Goal: Information Seeking & Learning: Learn about a topic

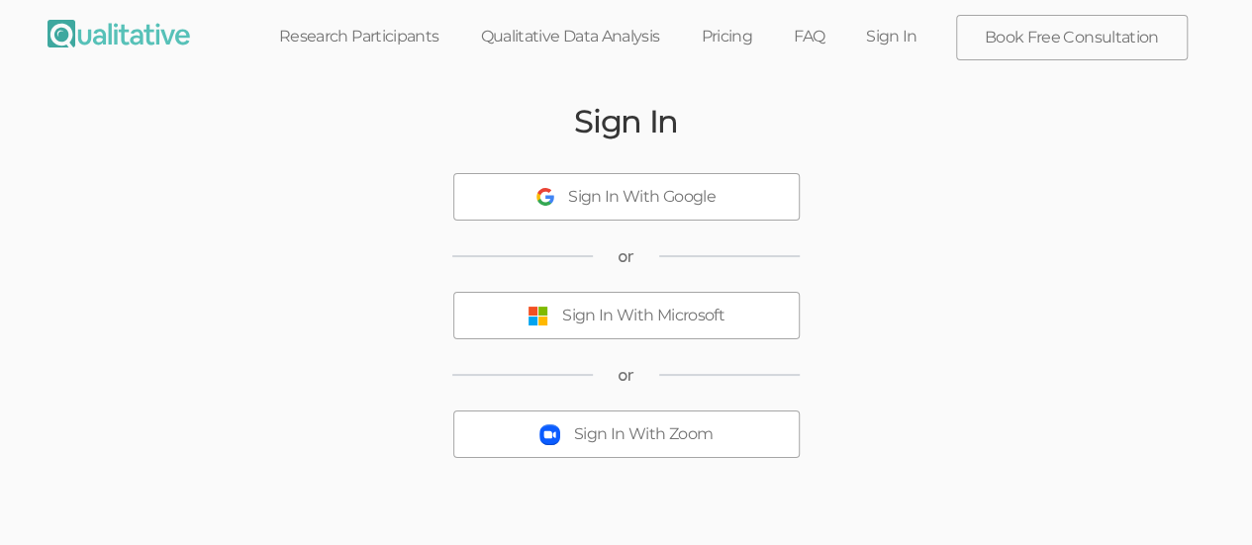
click at [523, 328] on button "Sign In With Microsoft" at bounding box center [626, 315] width 346 height 47
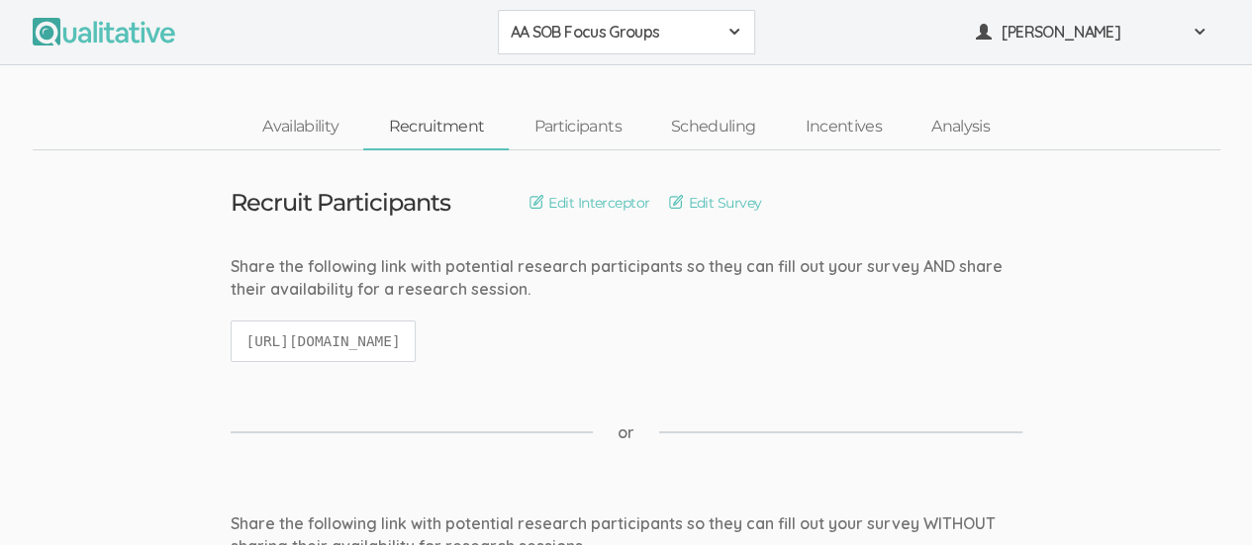
click at [724, 37] on div "AA SOB Focus Groups" at bounding box center [627, 32] width 232 height 23
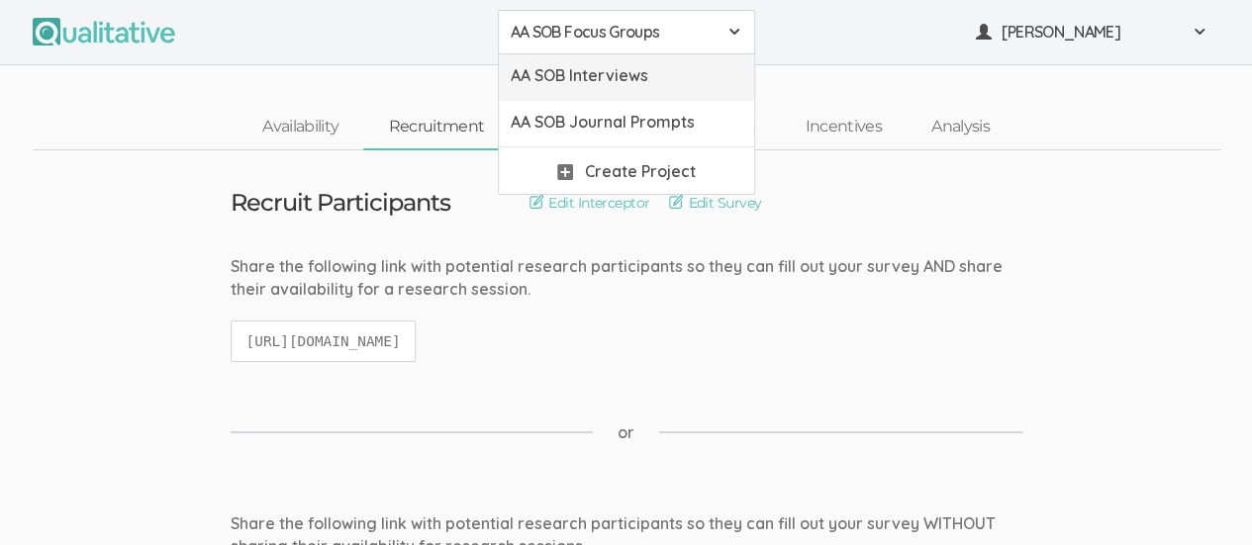
click at [679, 78] on span "AA SOB Interviews" at bounding box center [627, 75] width 232 height 23
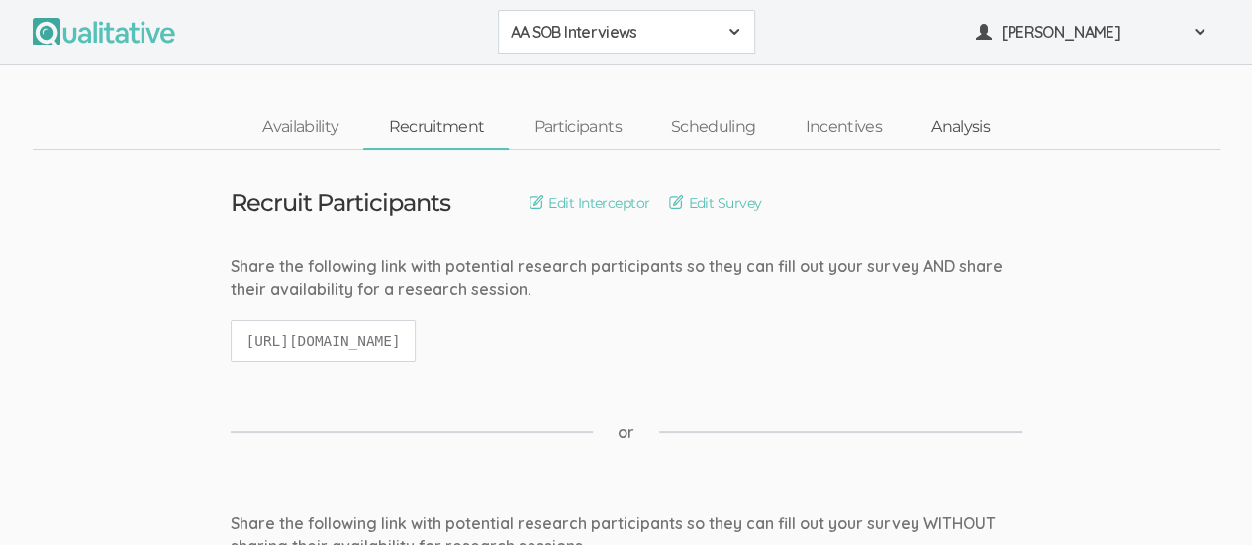
click at [969, 137] on link "Analysis" at bounding box center [960, 127] width 108 height 43
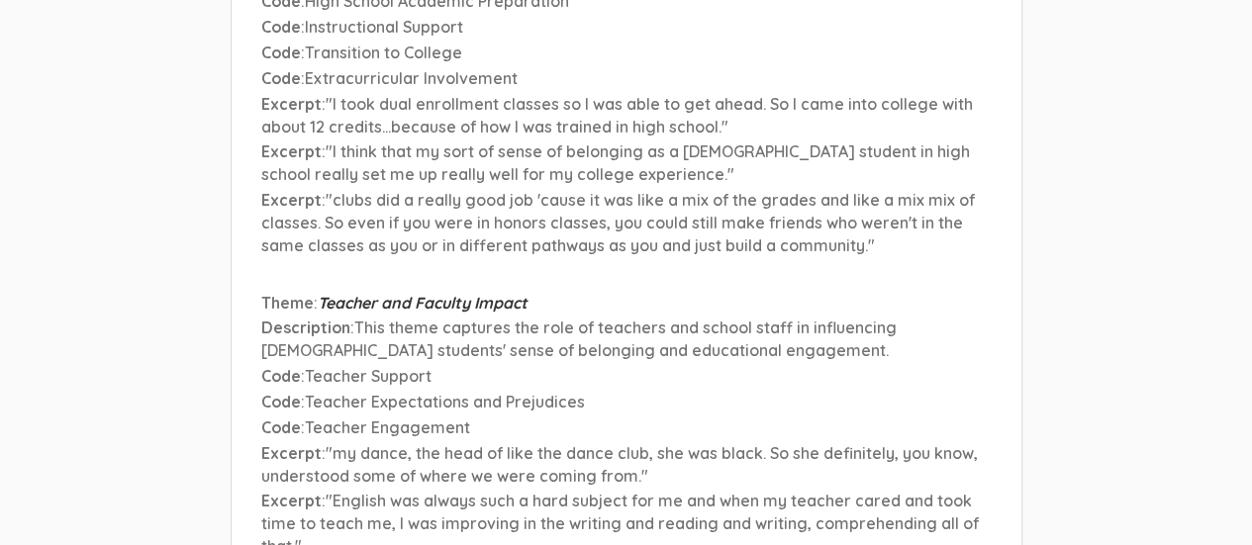
scroll to position [7504, 0]
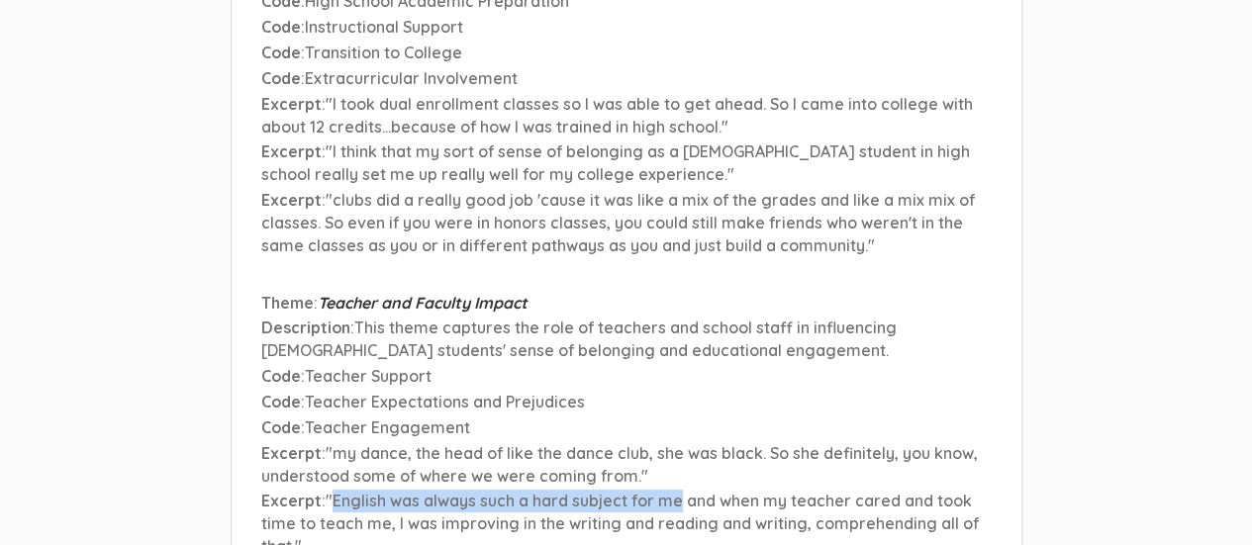
drag, startPoint x: 332, startPoint y: 365, endPoint x: 679, endPoint y: 370, distance: 346.4
click at [679, 491] on span ""English was always such a hard subject for me and when my teacher cared and to…" at bounding box center [619, 523] width 717 height 65
copy span "English was always such a hard subject for me"
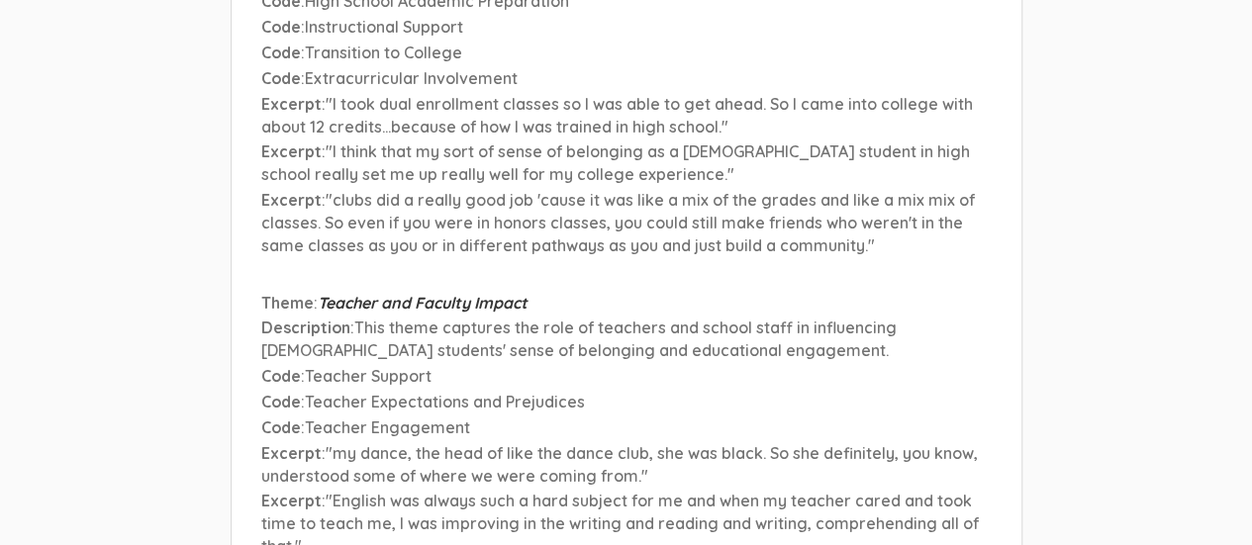
click at [326, 491] on span ""English was always such a hard subject for me and when my teacher cared and to…" at bounding box center [619, 523] width 717 height 65
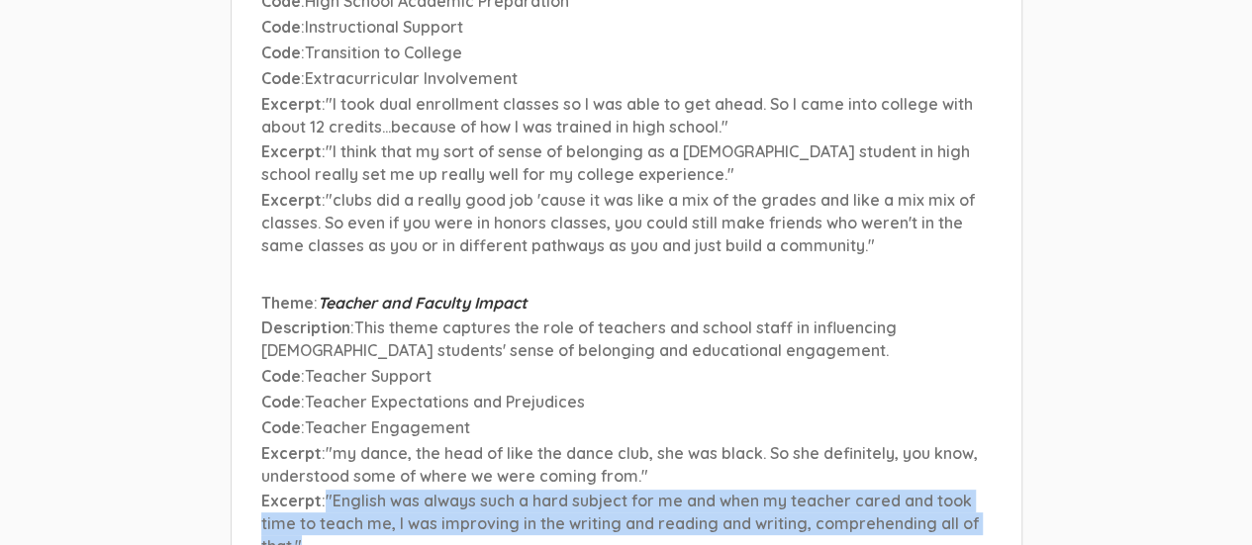
drag, startPoint x: 326, startPoint y: 362, endPoint x: 515, endPoint y: 434, distance: 202.3
click at [515, 434] on ul "Theme : School Transitions and Adjustments Description : This theme captures th…" at bounding box center [626, 296] width 730 height 2163
copy span ""English was always such a hard subject for me and when my teacher cared and to…"
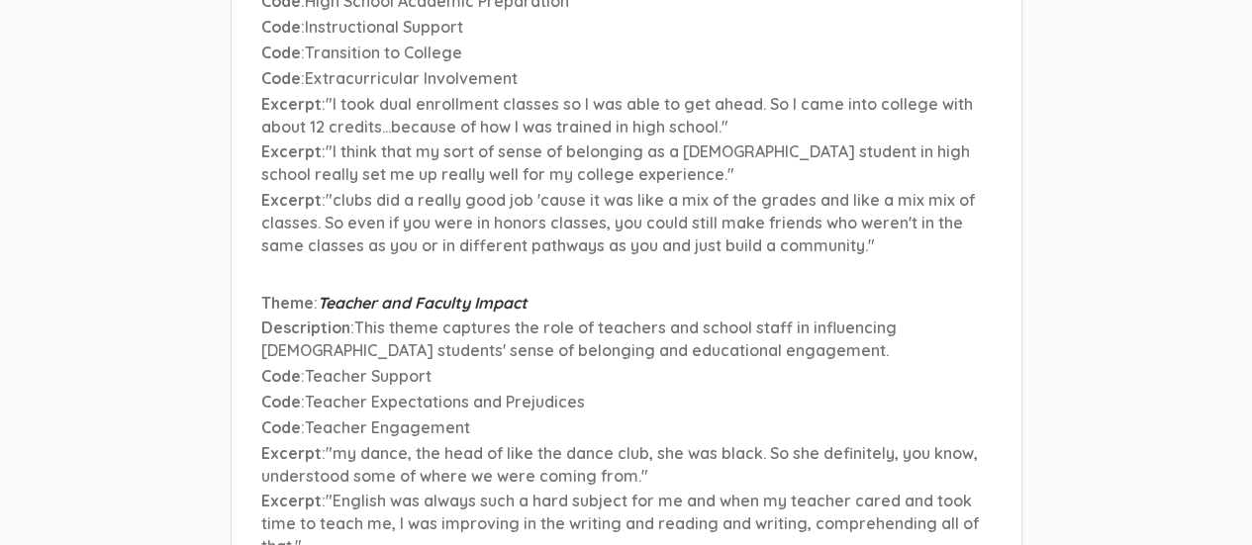
click at [418, 443] on span ""my dance, the head of like the dance club, she was black. So she definitely, y…" at bounding box center [619, 464] width 716 height 43
drag, startPoint x: 567, startPoint y: 319, endPoint x: 643, endPoint y: 319, distance: 76.2
click at [643, 443] on span ""my dance, the head of like the dance club, she was black. So she definitely, y…" at bounding box center [619, 464] width 716 height 43
click at [596, 443] on span ""my dance, the head of like the dance club, she was black. So she definitely, y…" at bounding box center [619, 464] width 716 height 43
drag, startPoint x: 566, startPoint y: 314, endPoint x: 645, endPoint y: 316, distance: 79.2
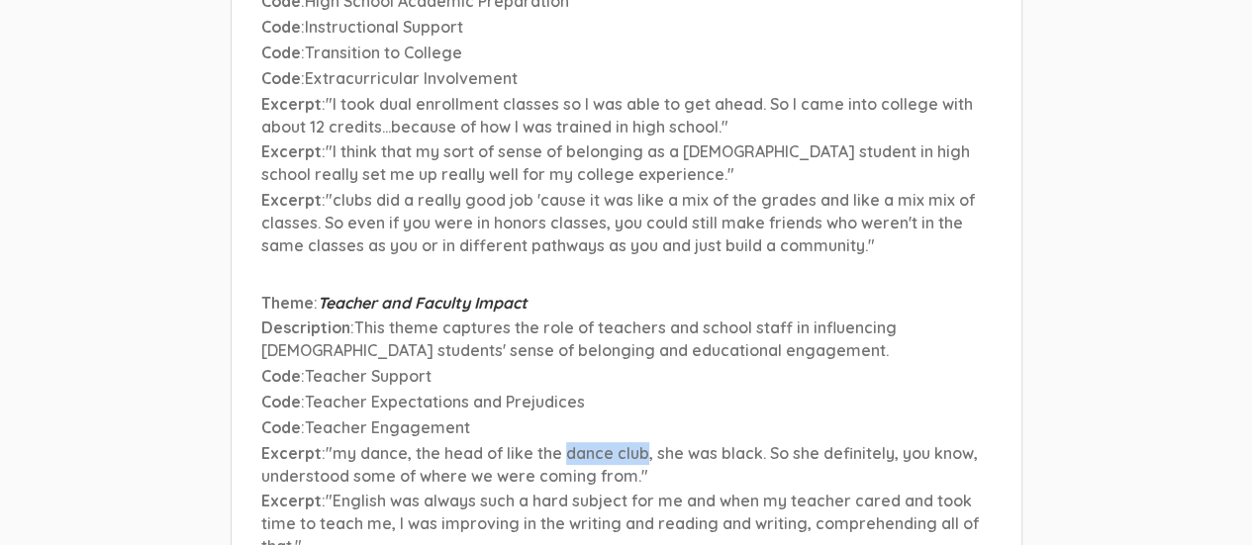
click at [645, 443] on span ""my dance, the head of like the dance club, she was black. So she definitely, y…" at bounding box center [619, 464] width 716 height 43
copy span "dance club"
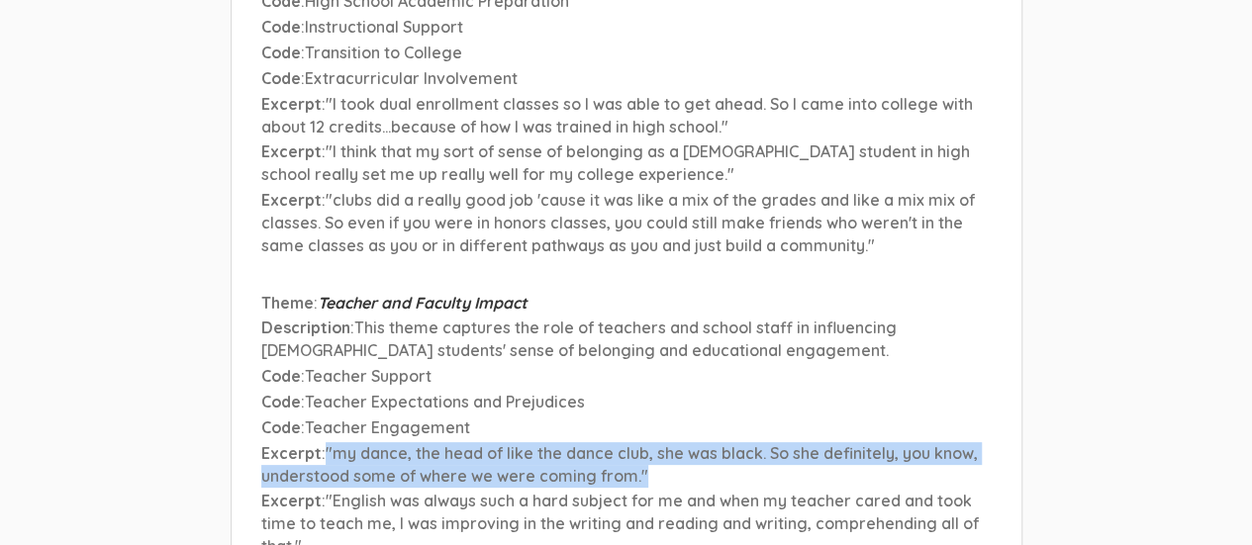
drag, startPoint x: 328, startPoint y: 318, endPoint x: 677, endPoint y: 333, distance: 349.6
click at [677, 442] on p "Excerpt : "my dance, the head of like the dance club, she was black. So she def…" at bounding box center [626, 465] width 730 height 46
copy span ""my dance, the head of like the dance club, she was black. So she definitely, y…"
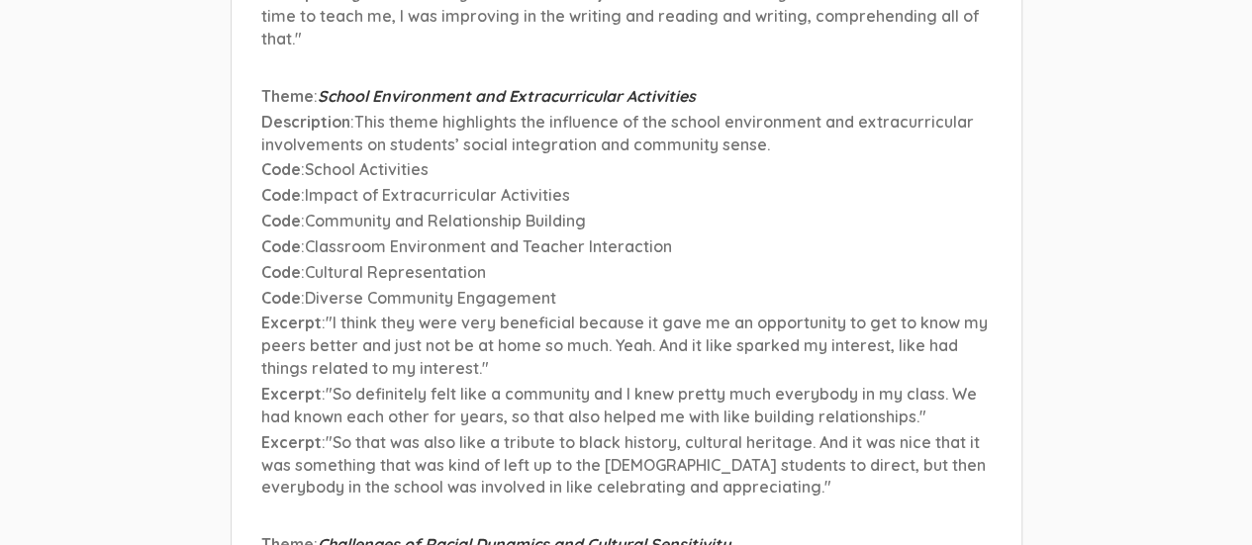
scroll to position [8015, 0]
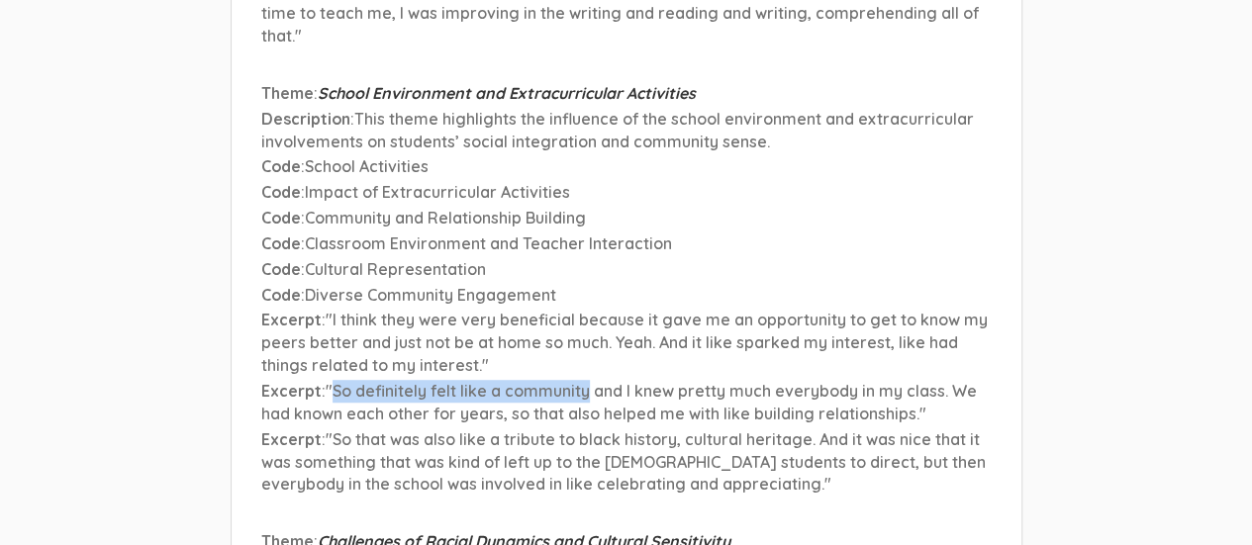
drag, startPoint x: 332, startPoint y: 252, endPoint x: 588, endPoint y: 248, distance: 255.3
click at [588, 381] on span ""So definitely felt like a community and I knew pretty much everybody in my cla…" at bounding box center [618, 402] width 715 height 43
click at [571, 381] on span ""So definitely felt like a community and I knew pretty much everybody in my cla…" at bounding box center [618, 402] width 715 height 43
drag, startPoint x: 428, startPoint y: 252, endPoint x: 588, endPoint y: 260, distance: 159.5
click at [588, 381] on span ""So definitely felt like a community and I knew pretty much everybody in my cla…" at bounding box center [618, 402] width 715 height 43
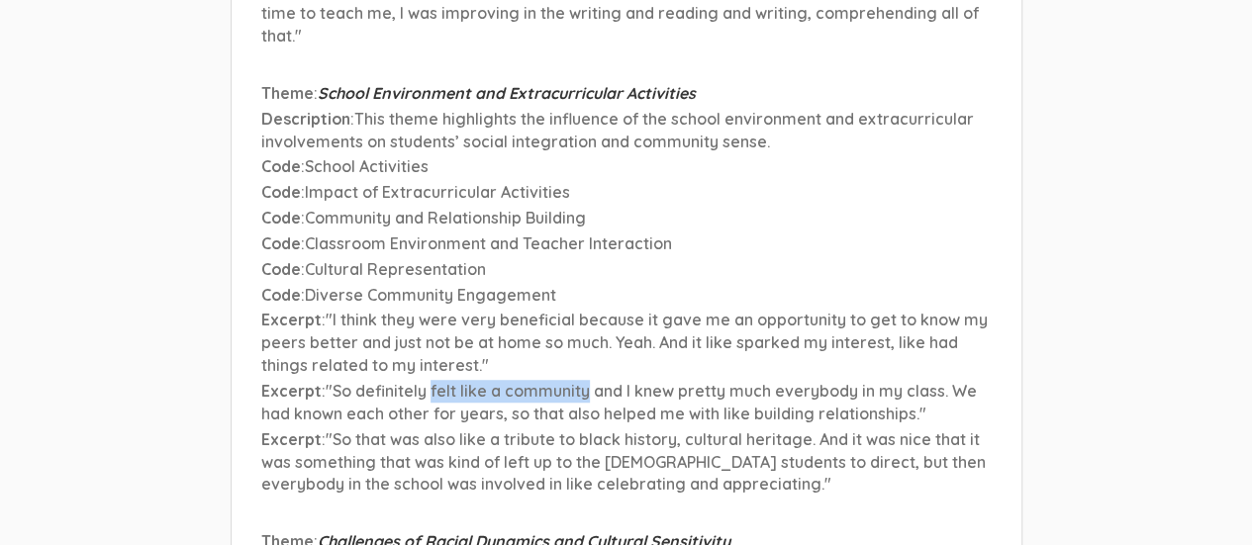
copy span "felt like a community"
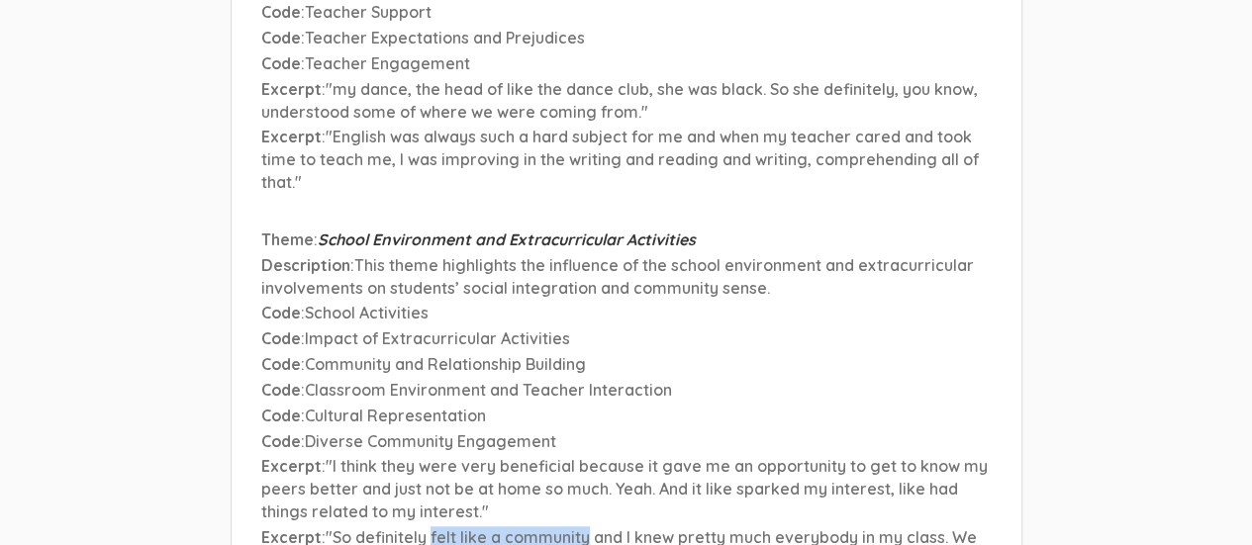
scroll to position [7874, 0]
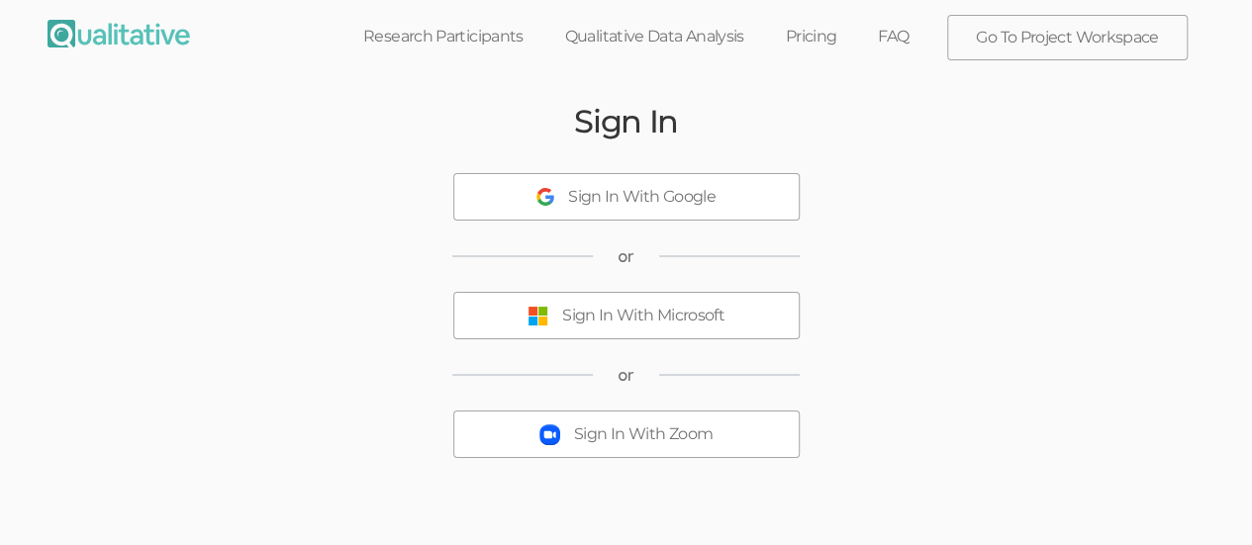
click at [564, 314] on div "Sign In With Microsoft" at bounding box center [643, 316] width 162 height 23
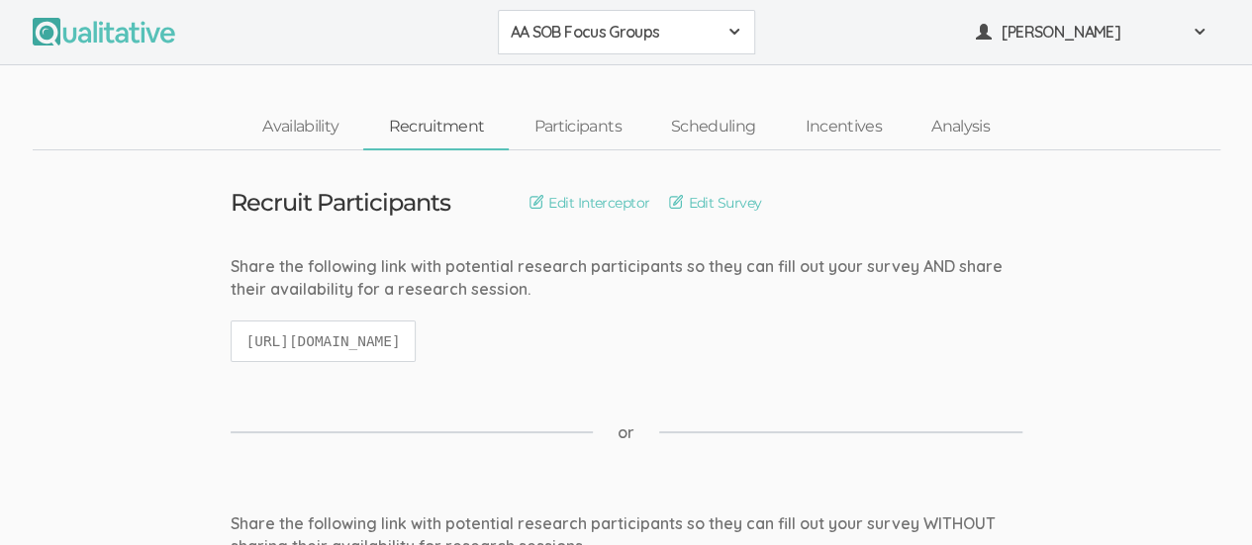
click at [744, 30] on button "AA SOB Focus Groups" at bounding box center [626, 32] width 257 height 45
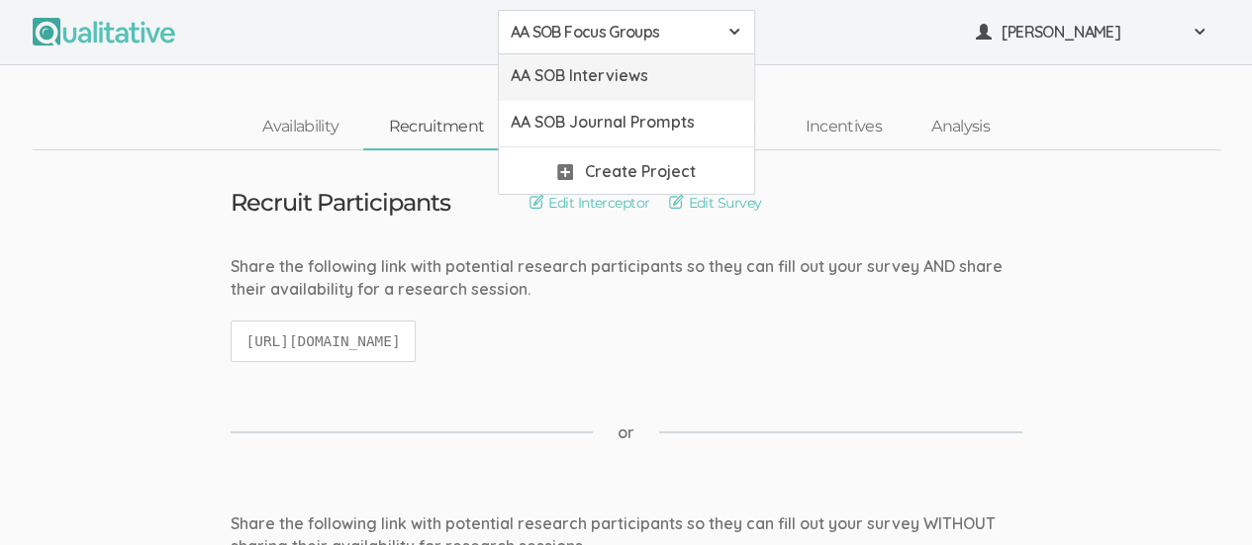
click at [691, 73] on span "AA SOB Interviews" at bounding box center [627, 75] width 232 height 23
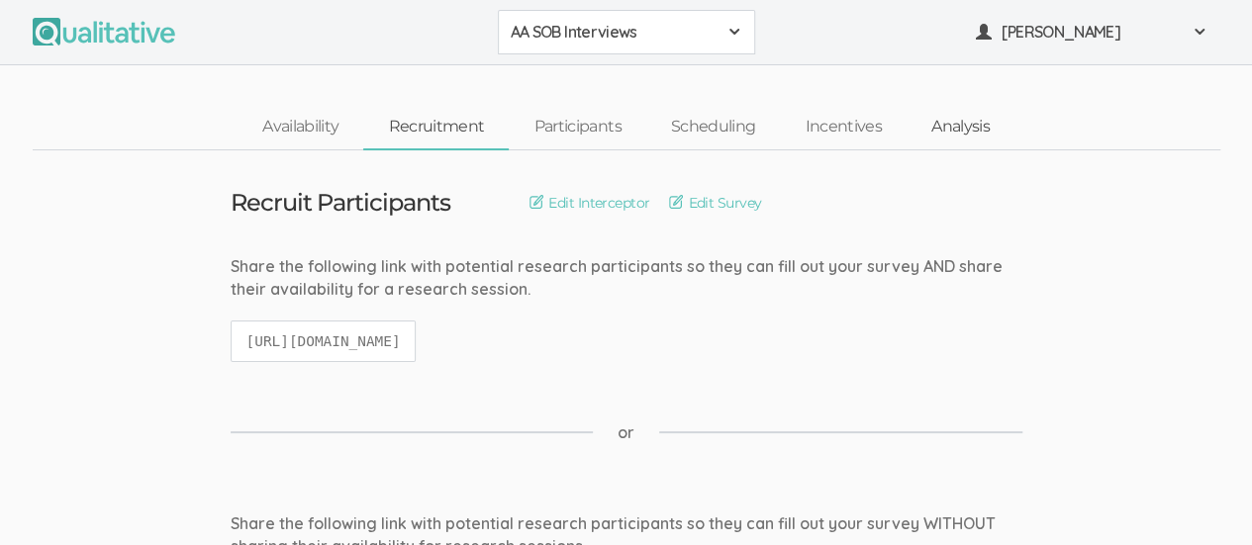
click at [964, 136] on link "Analysis" at bounding box center [960, 127] width 108 height 43
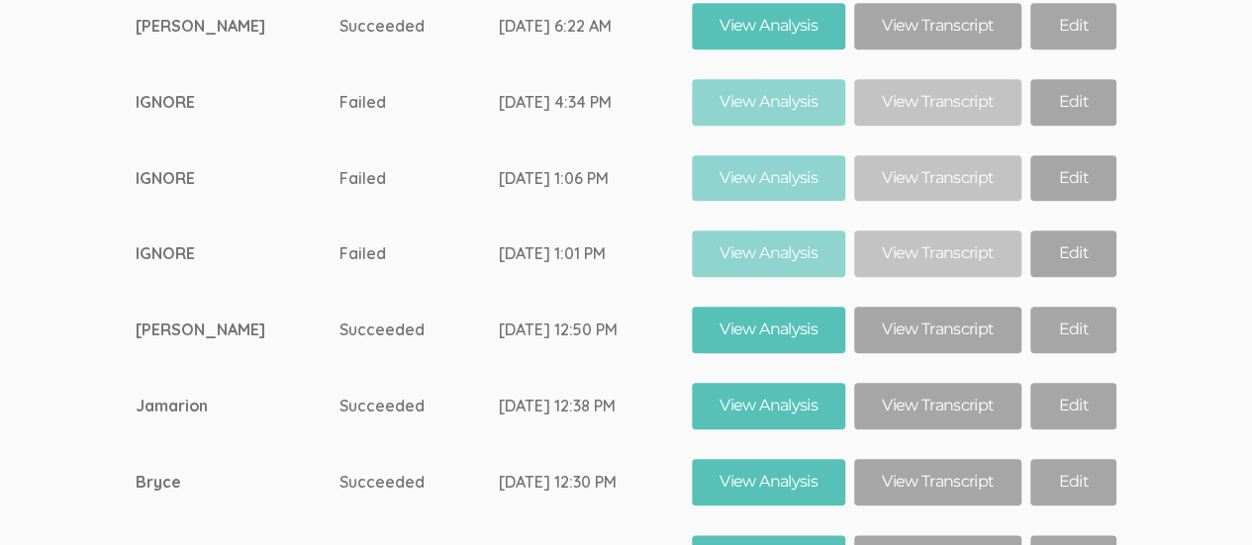
scroll to position [12158, 0]
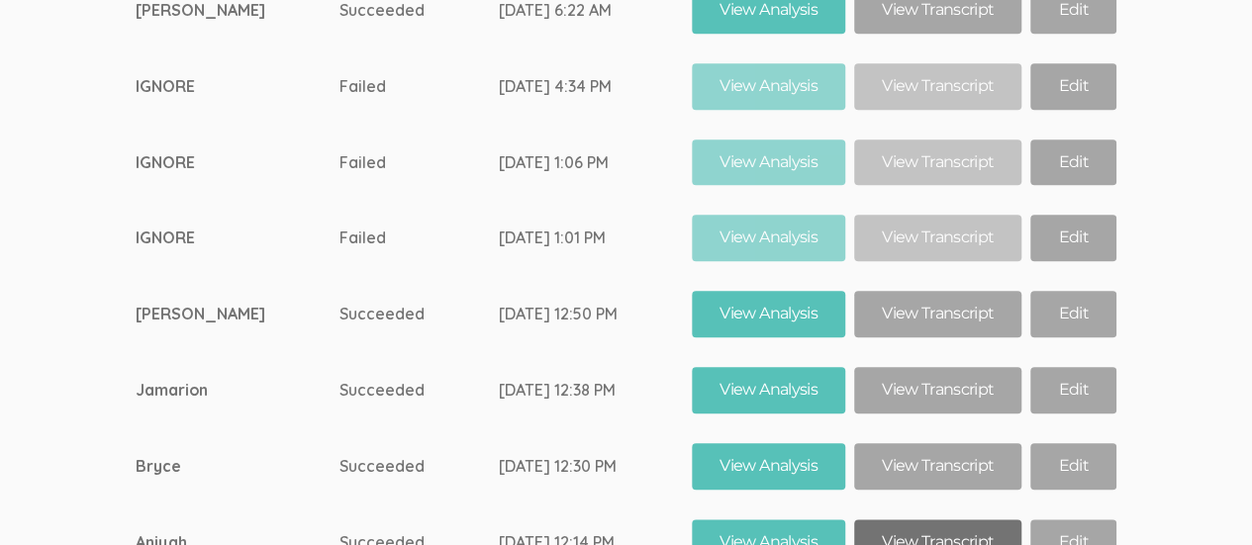
click at [940, 519] on link "View Transcript" at bounding box center [937, 542] width 167 height 47
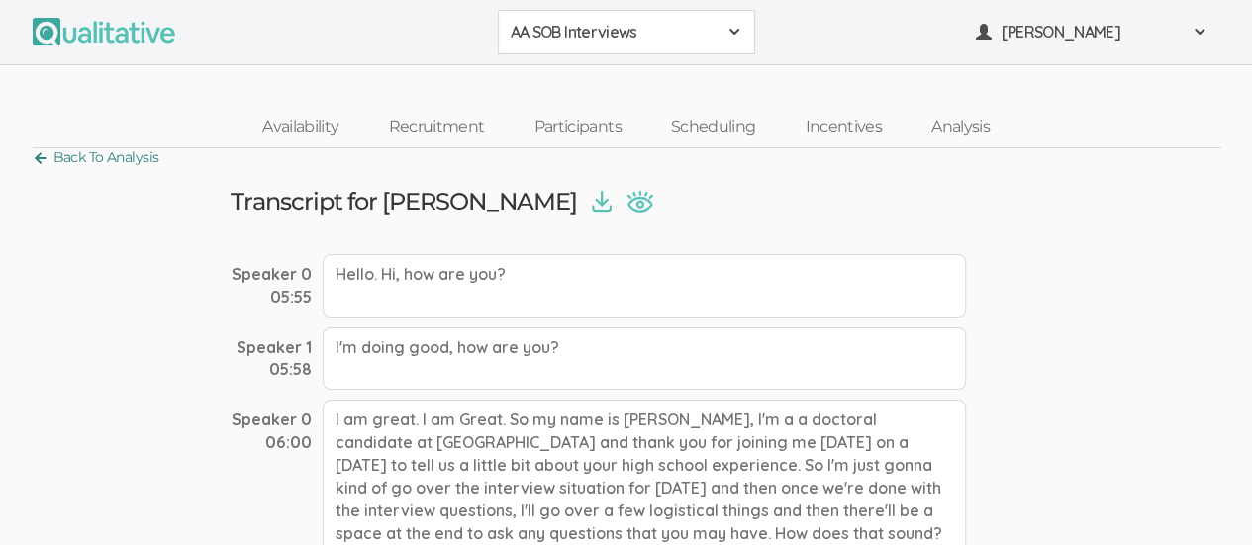
click at [35, 153] on link "Back To Analysis" at bounding box center [96, 157] width 127 height 27
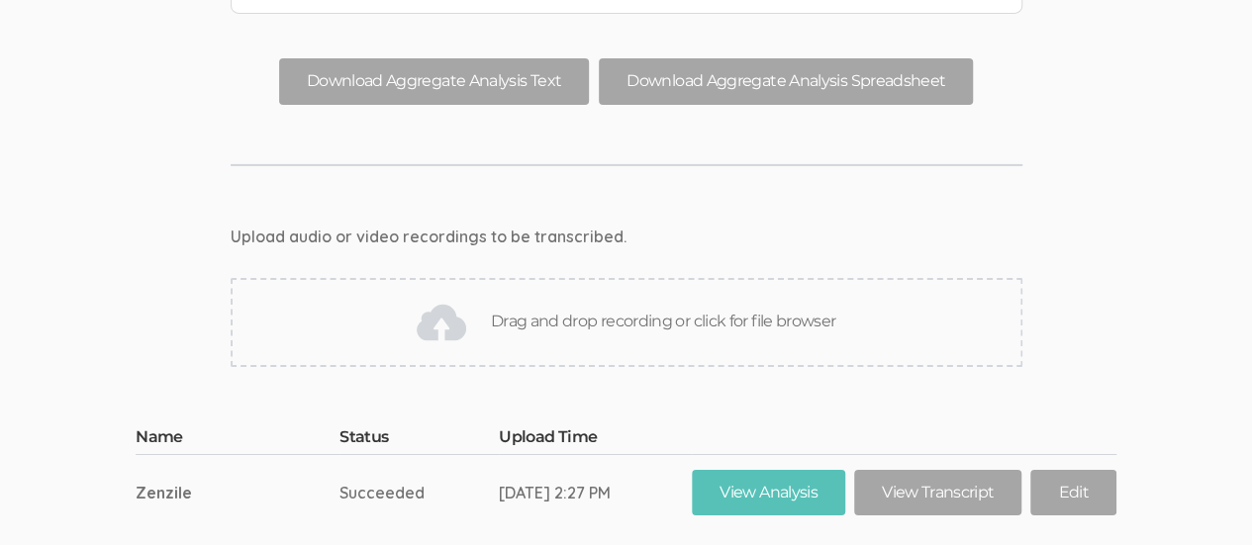
scroll to position [10863, 0]
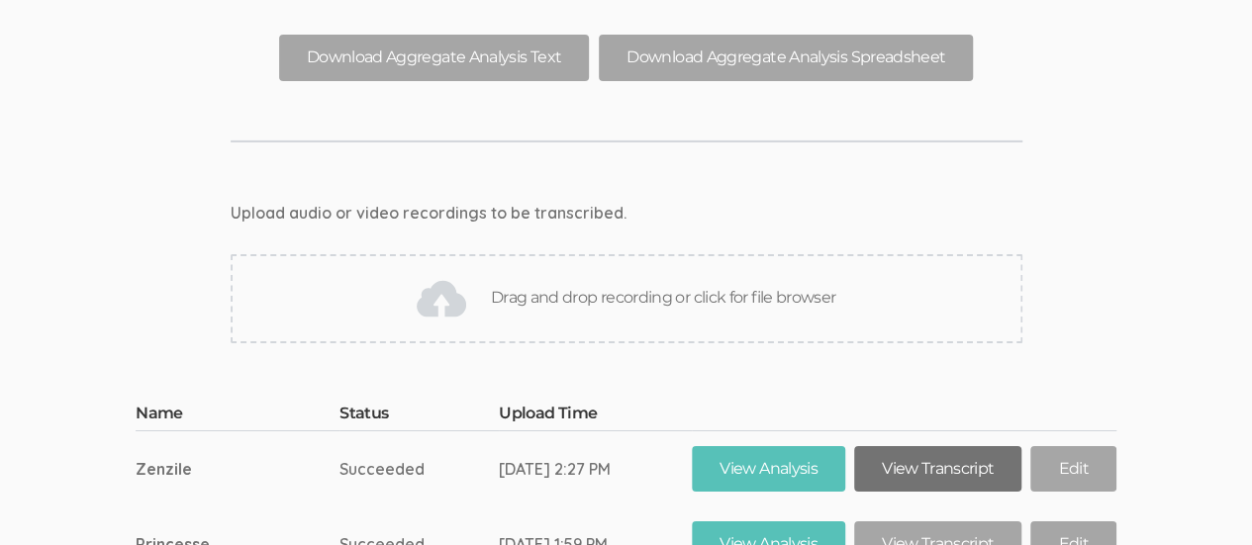
click at [932, 446] on link "View Transcript" at bounding box center [937, 469] width 167 height 47
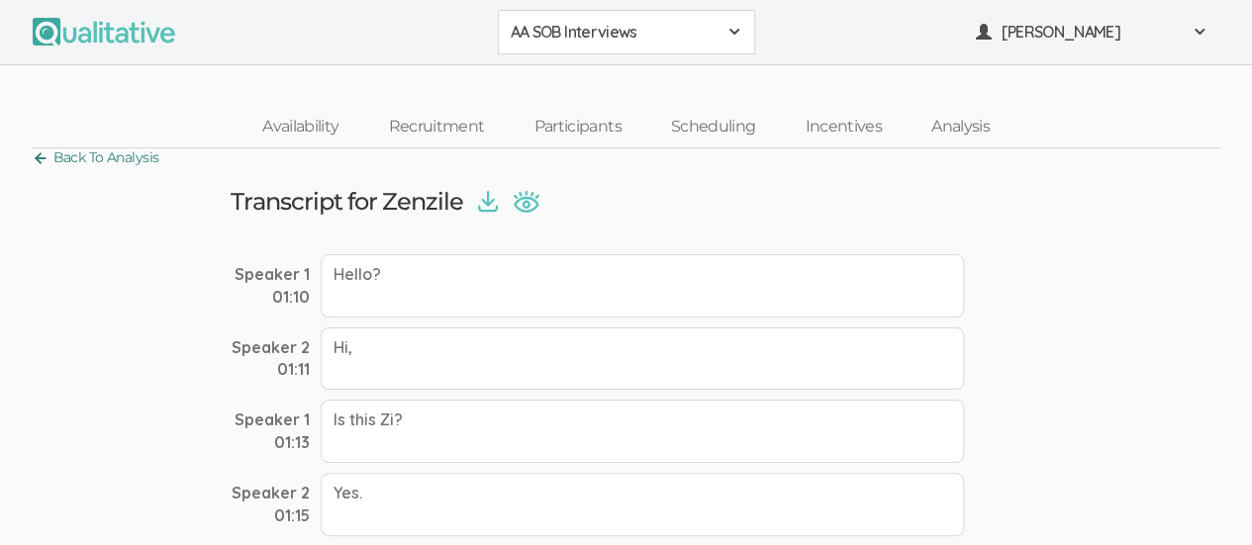
click at [39, 159] on link "Back To Analysis" at bounding box center [96, 157] width 127 height 27
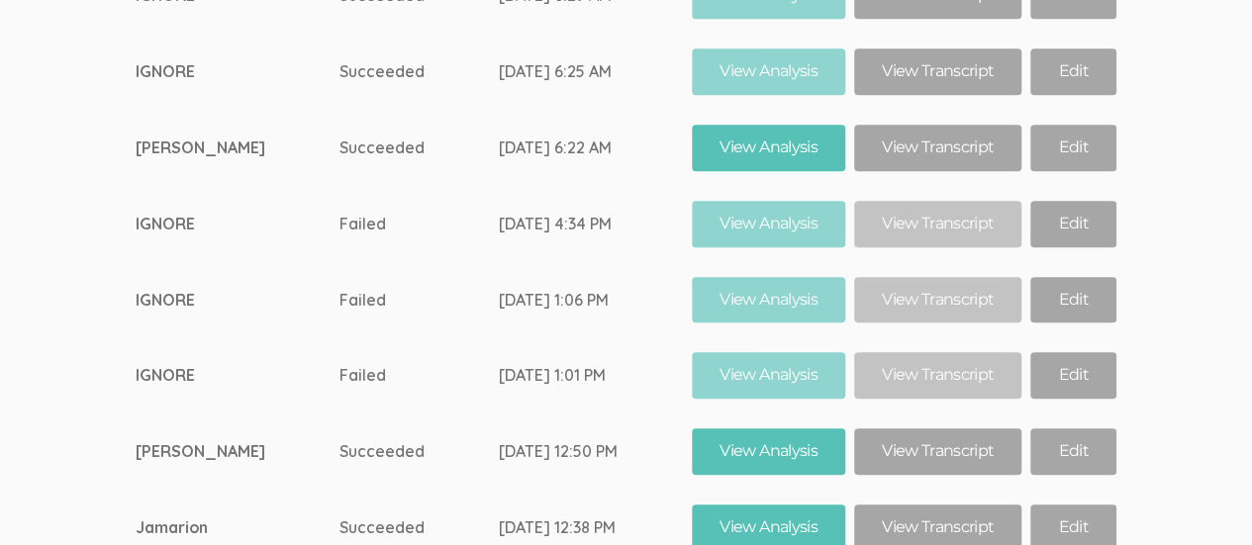
scroll to position [12028, 0]
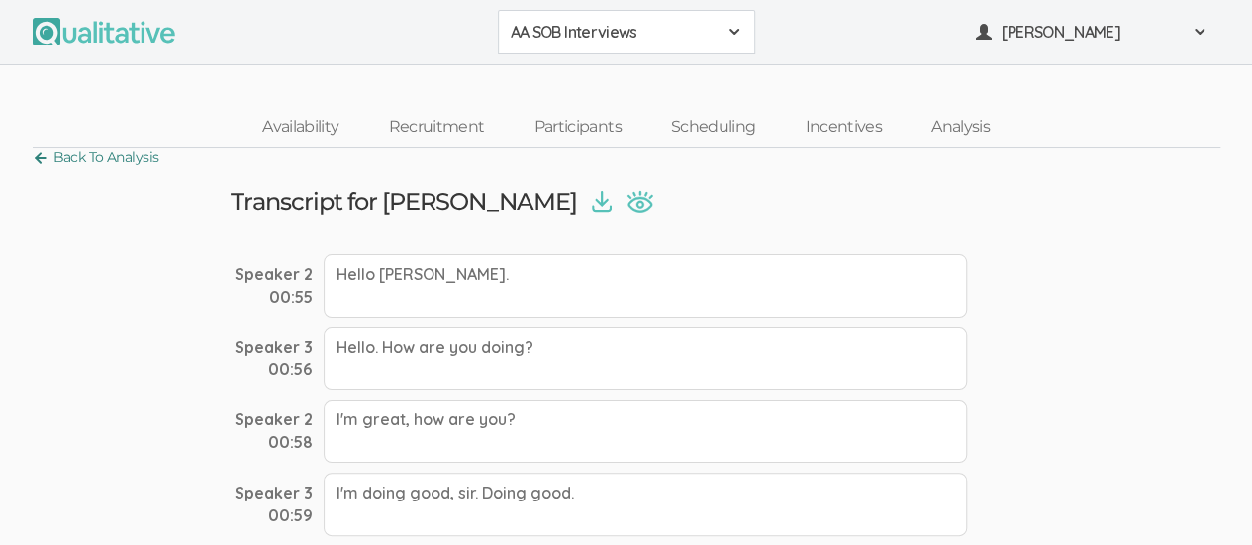
click at [39, 155] on link "Back To Analysis" at bounding box center [96, 157] width 127 height 27
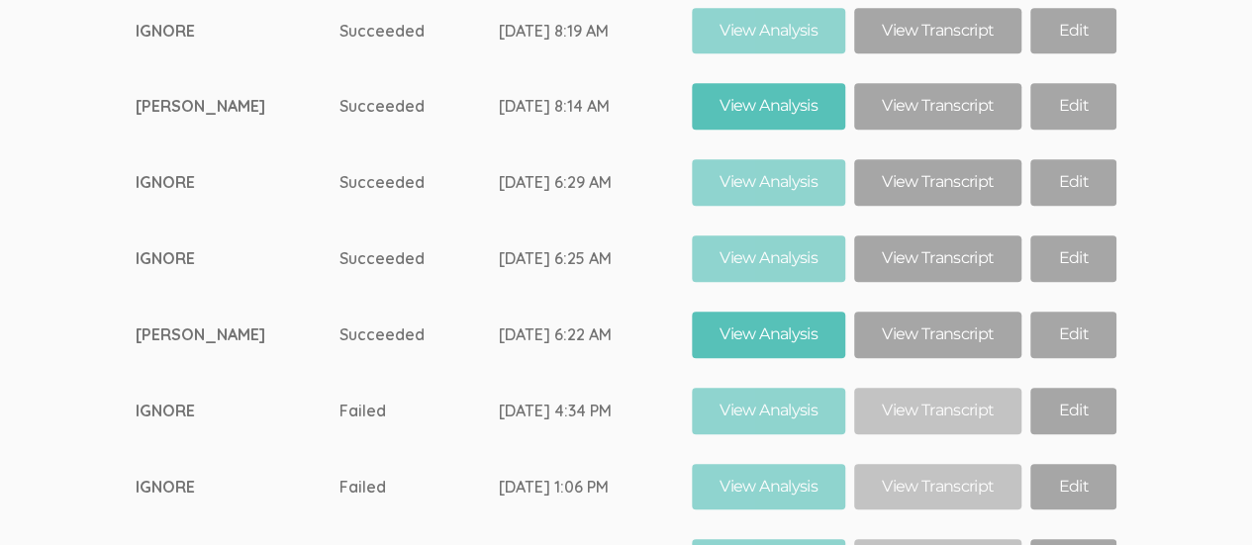
scroll to position [12235, 0]
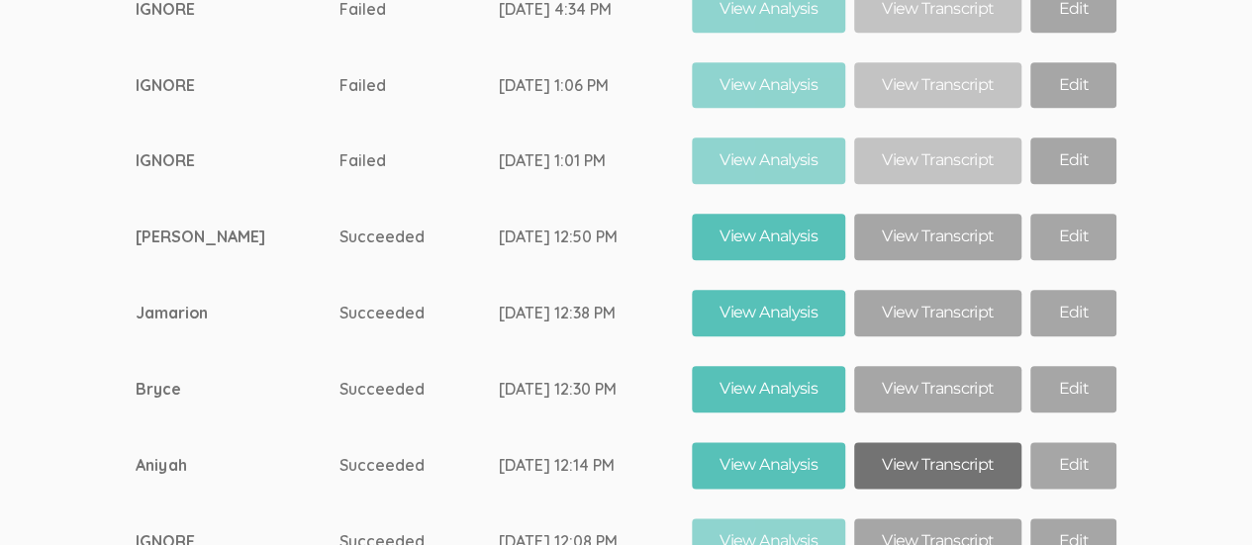
click at [908, 442] on link "View Transcript" at bounding box center [937, 465] width 167 height 47
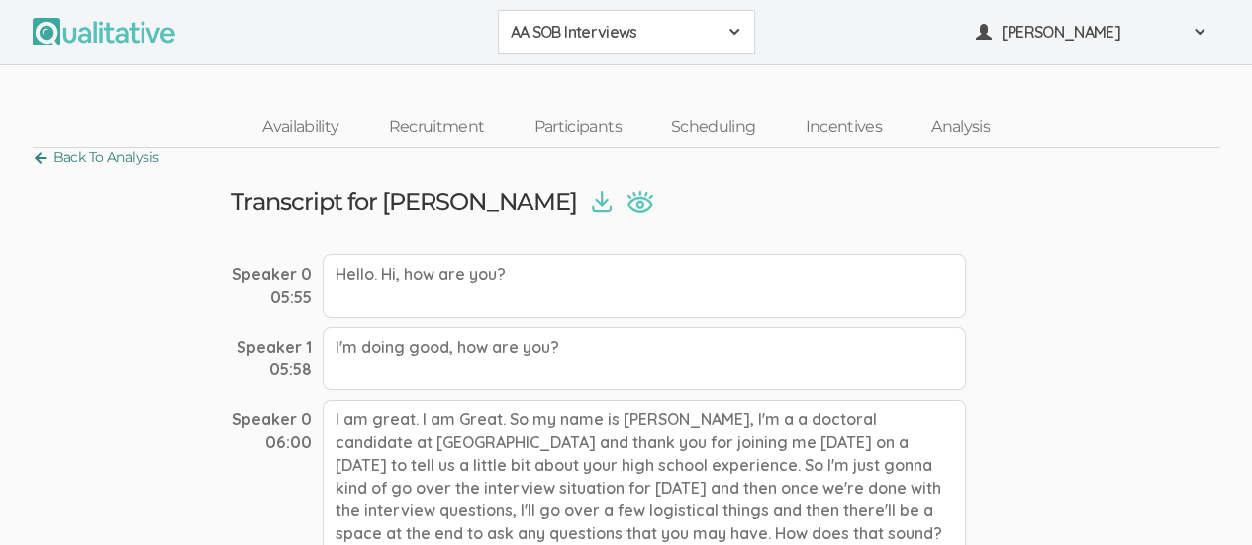
click at [38, 163] on link "Back To Analysis" at bounding box center [96, 157] width 127 height 27
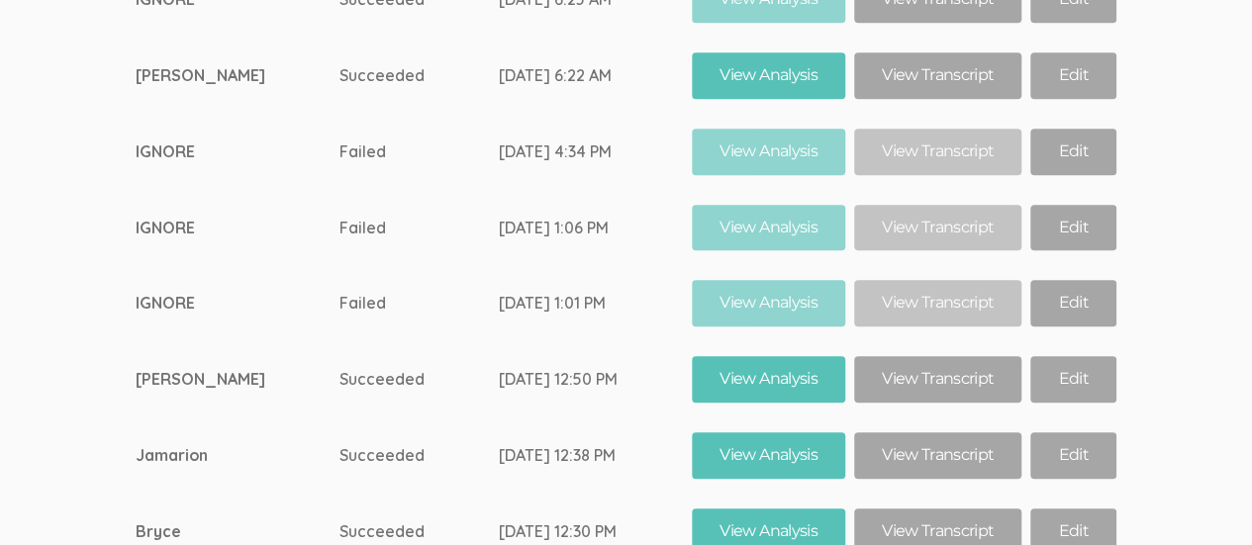
scroll to position [12090, 0]
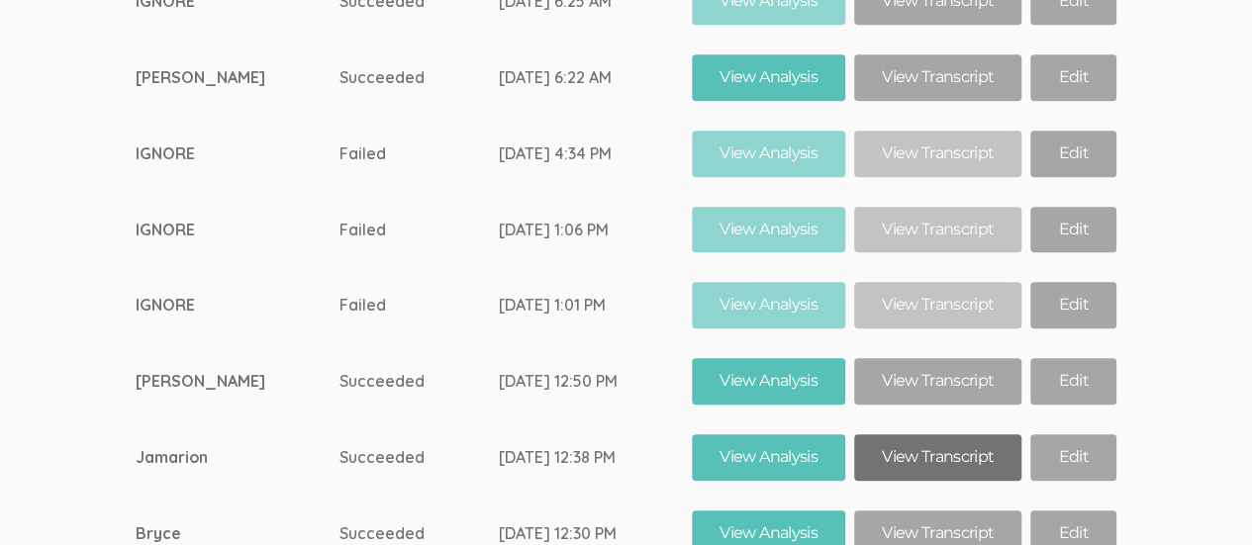
click at [926, 434] on link "View Transcript" at bounding box center [937, 457] width 167 height 47
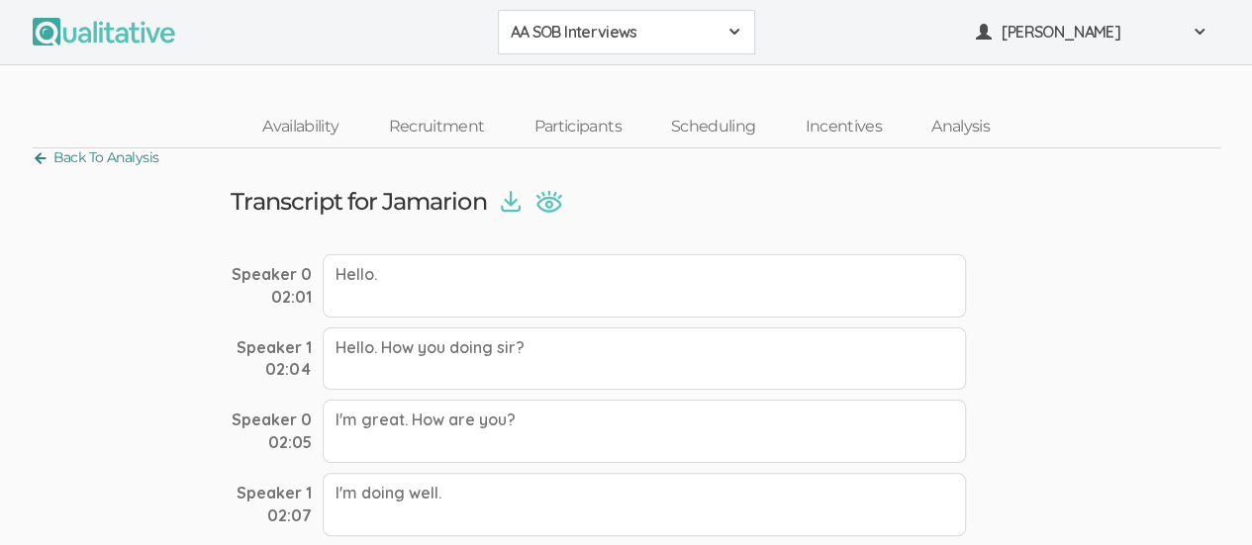
click at [44, 157] on link "Back To Analysis" at bounding box center [96, 157] width 127 height 27
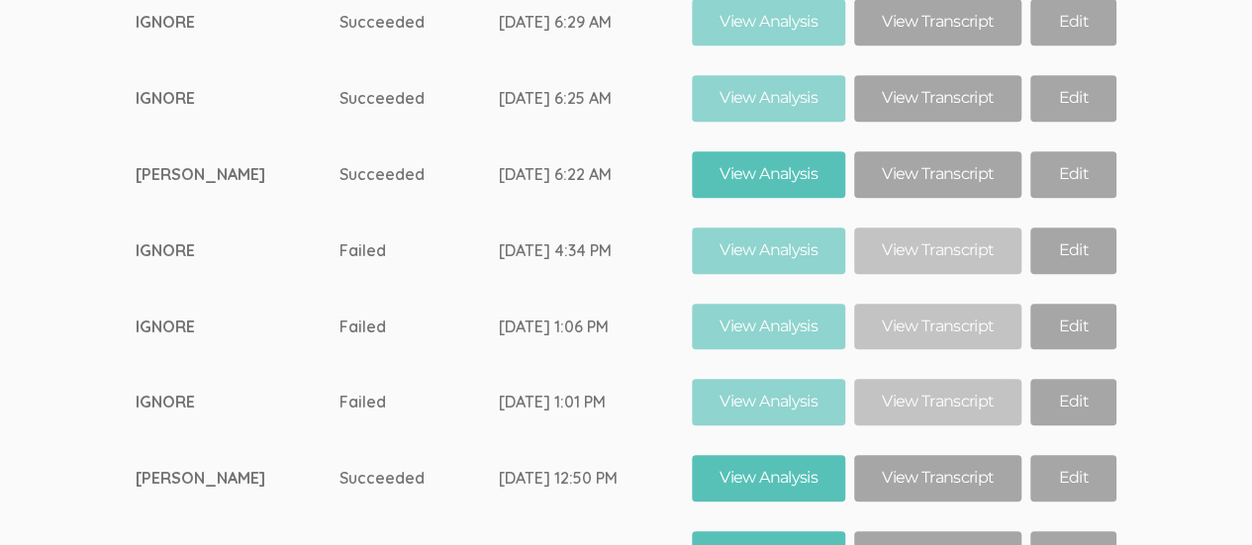
scroll to position [11993, 0]
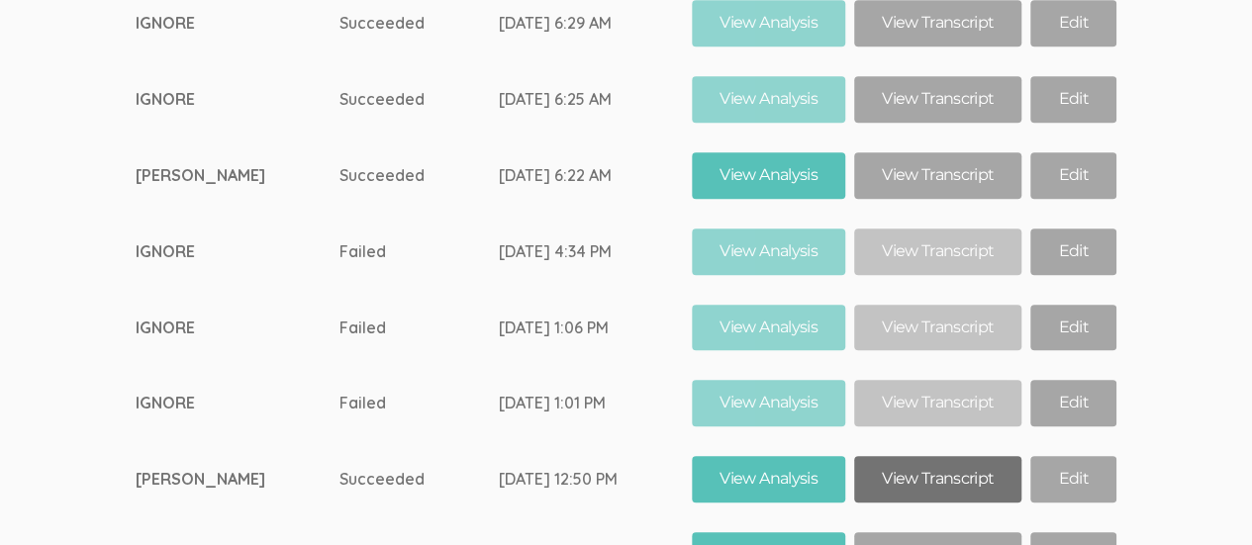
click at [906, 456] on link "View Transcript" at bounding box center [937, 479] width 167 height 47
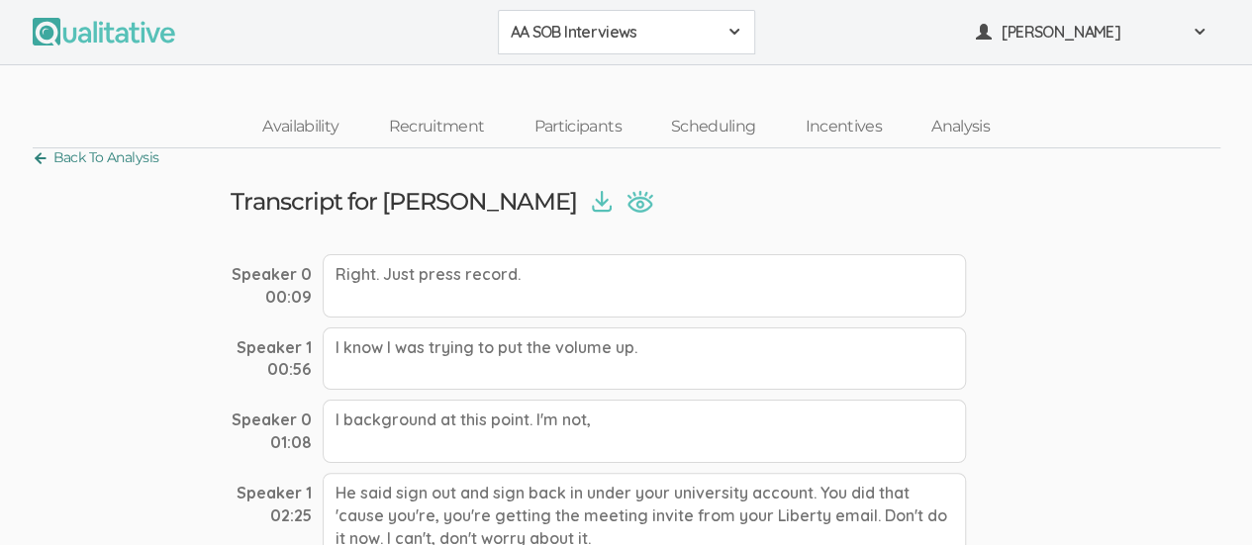
click at [38, 155] on link "Back To Analysis" at bounding box center [96, 157] width 127 height 27
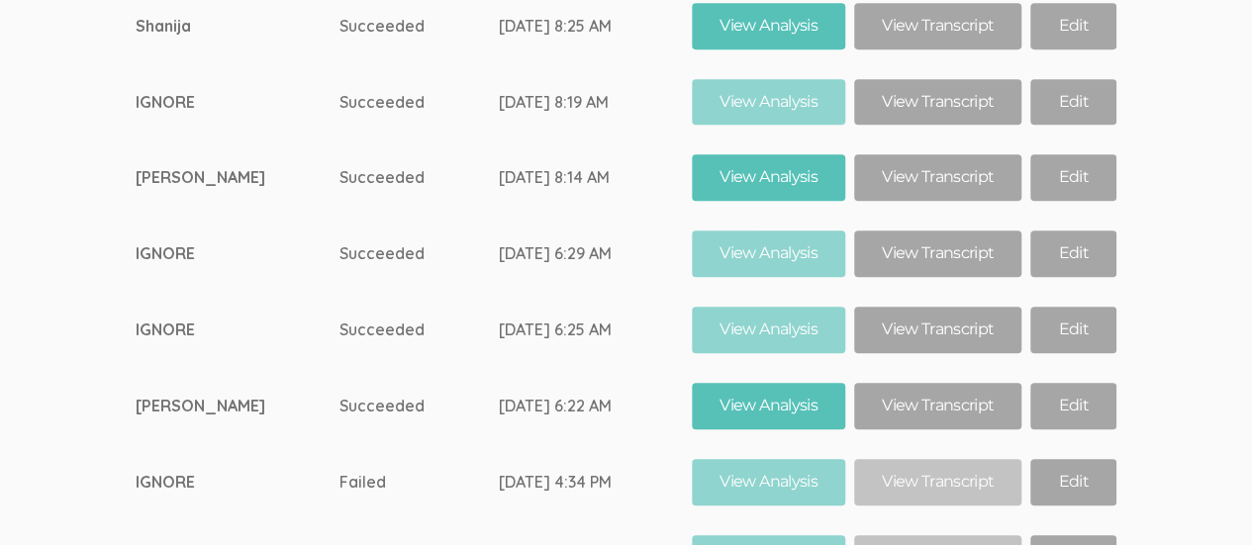
scroll to position [11747, 0]
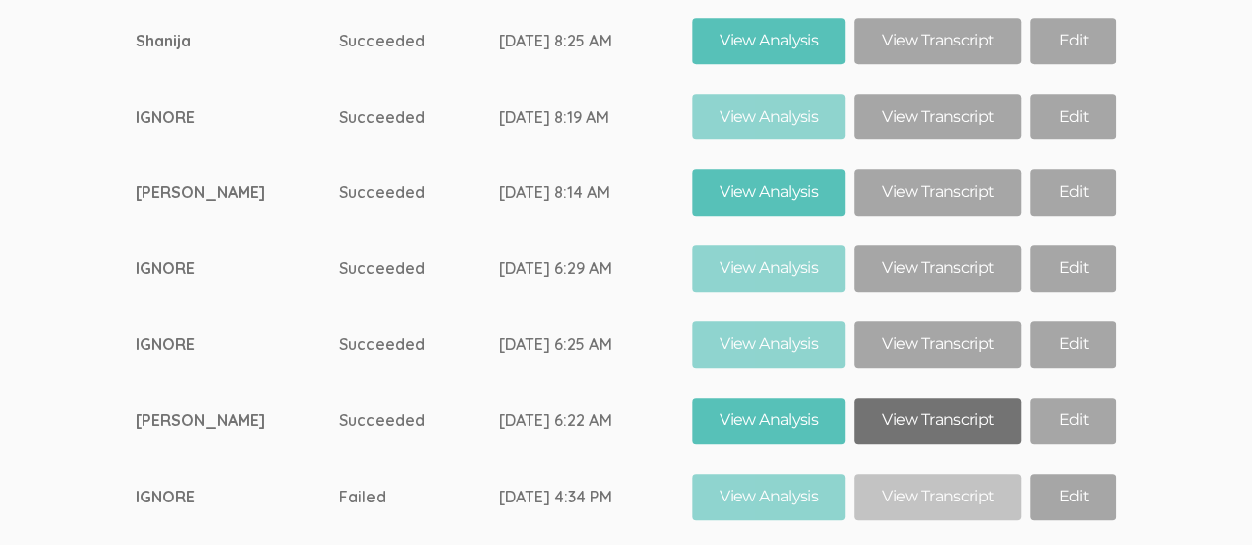
click at [894, 398] on link "View Transcript" at bounding box center [937, 421] width 167 height 47
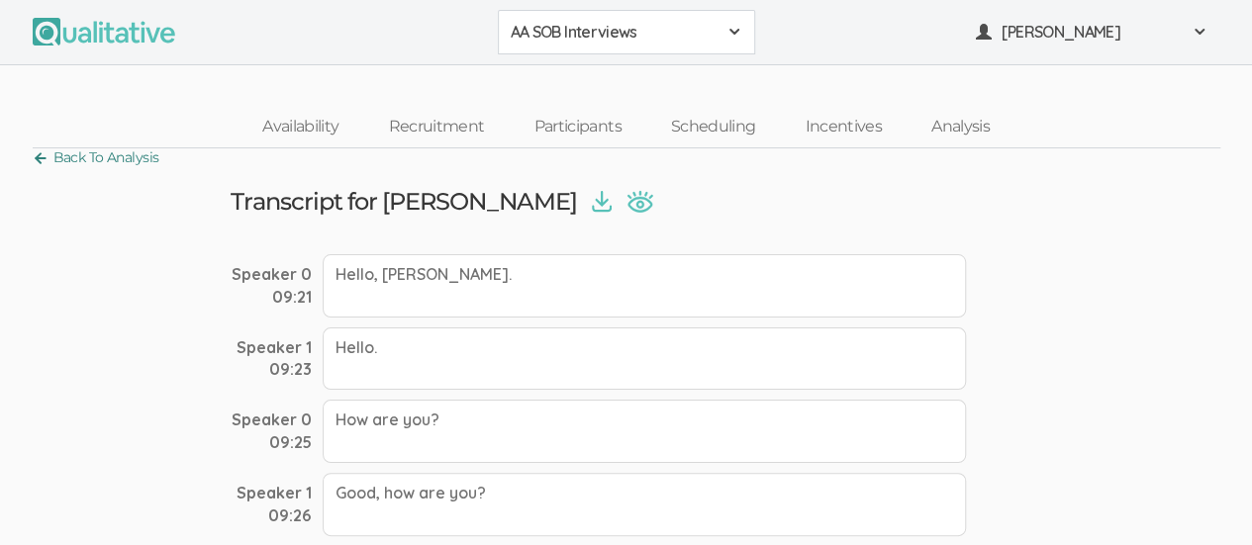
click at [38, 157] on link "Back To Analysis" at bounding box center [96, 157] width 127 height 27
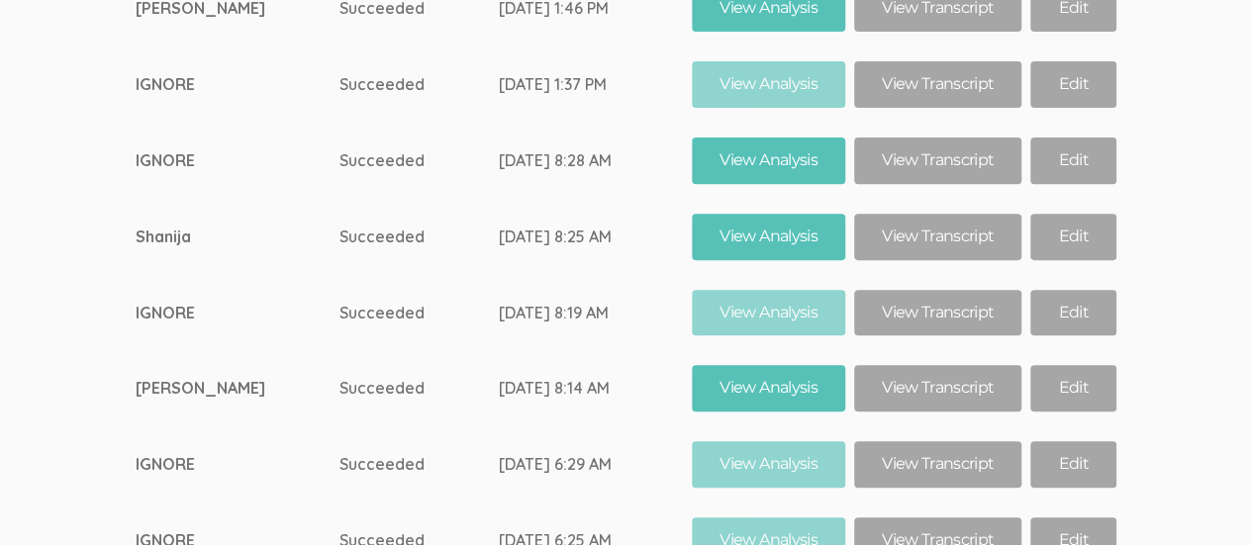
scroll to position [11525, 0]
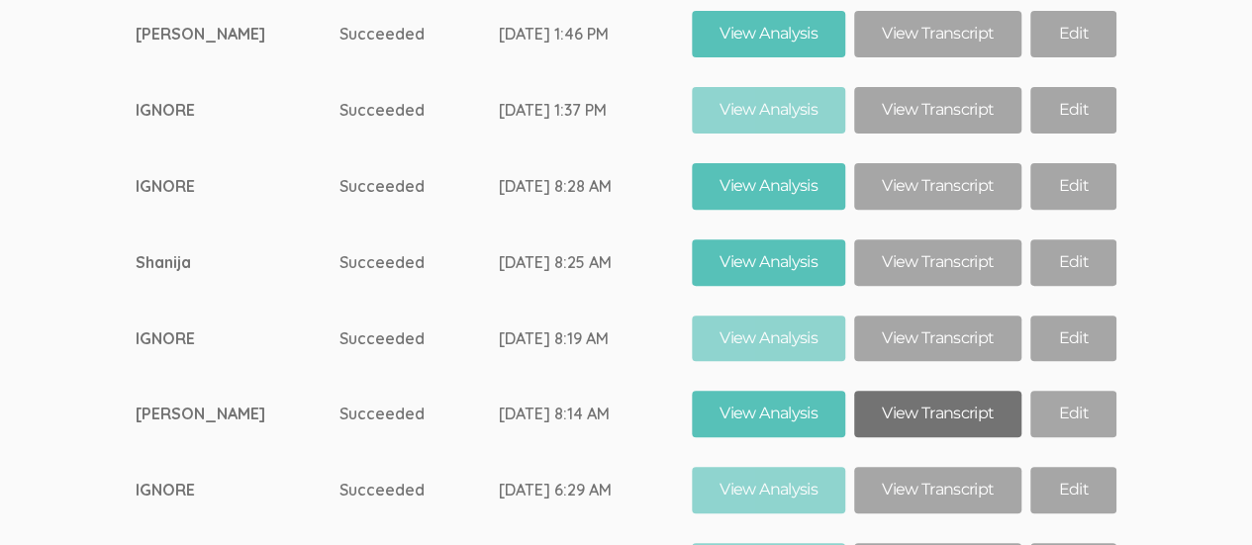
click at [938, 391] on link "View Transcript" at bounding box center [937, 414] width 167 height 47
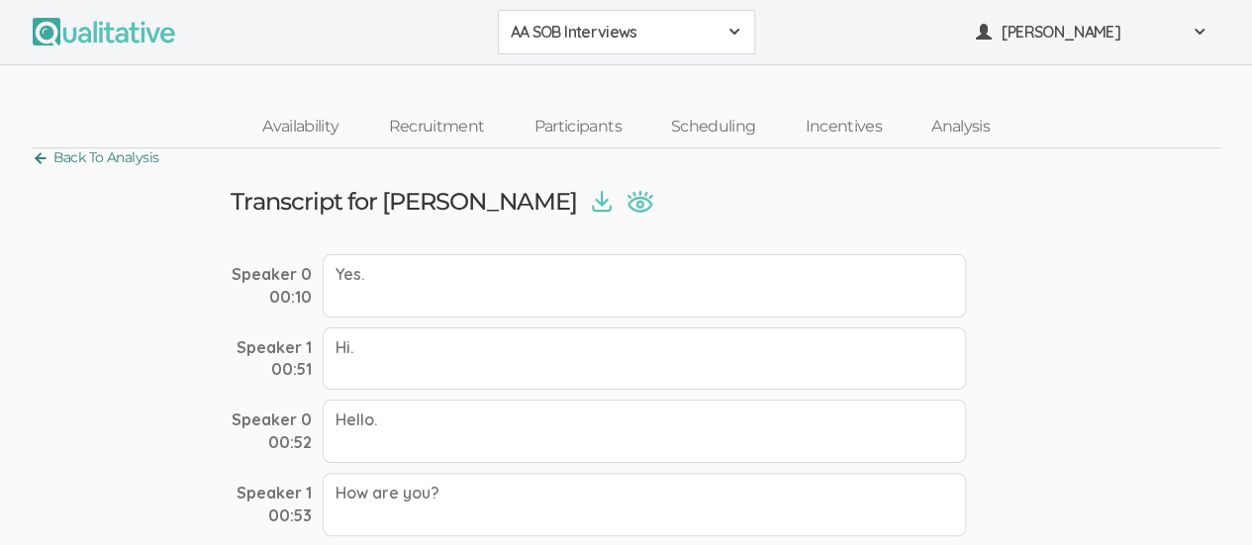
click at [34, 157] on link "Back To Analysis" at bounding box center [96, 157] width 127 height 27
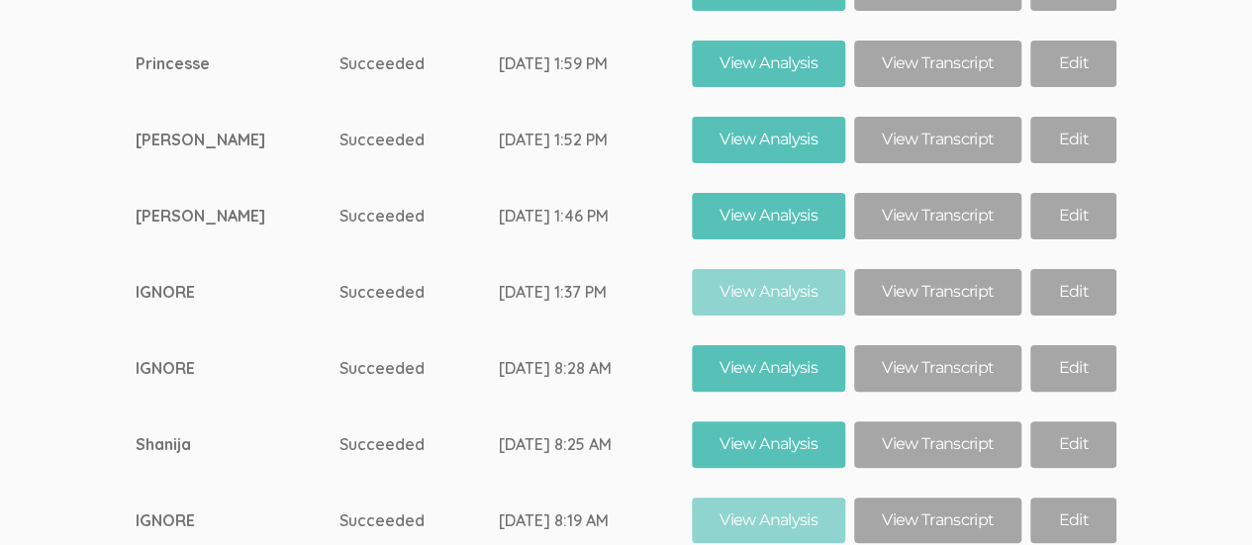
scroll to position [11341, 0]
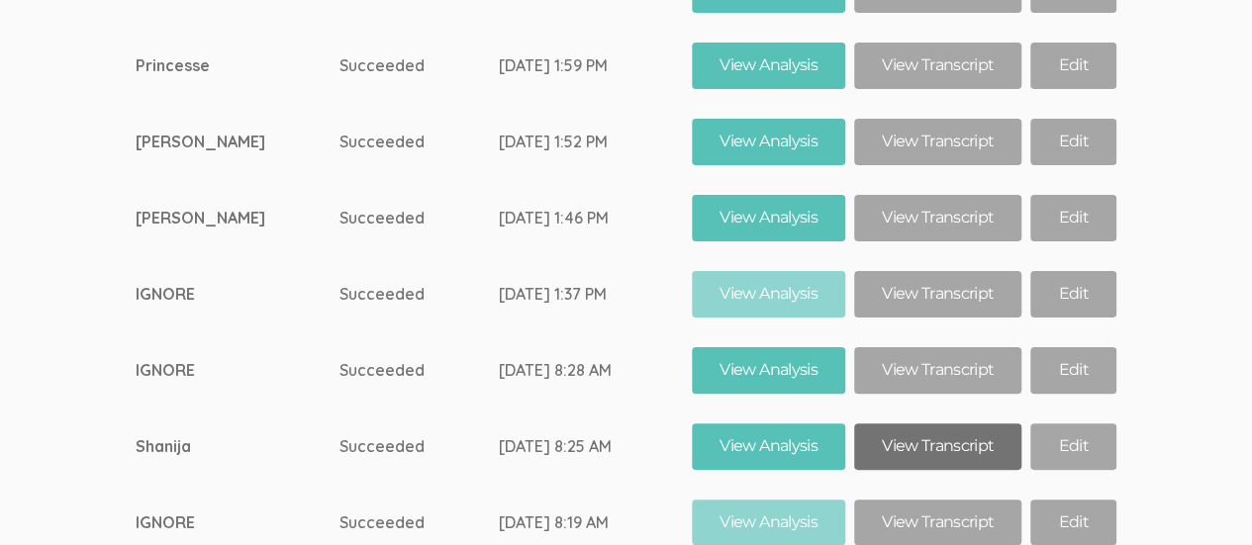
click at [901, 423] on link "View Transcript" at bounding box center [937, 446] width 167 height 47
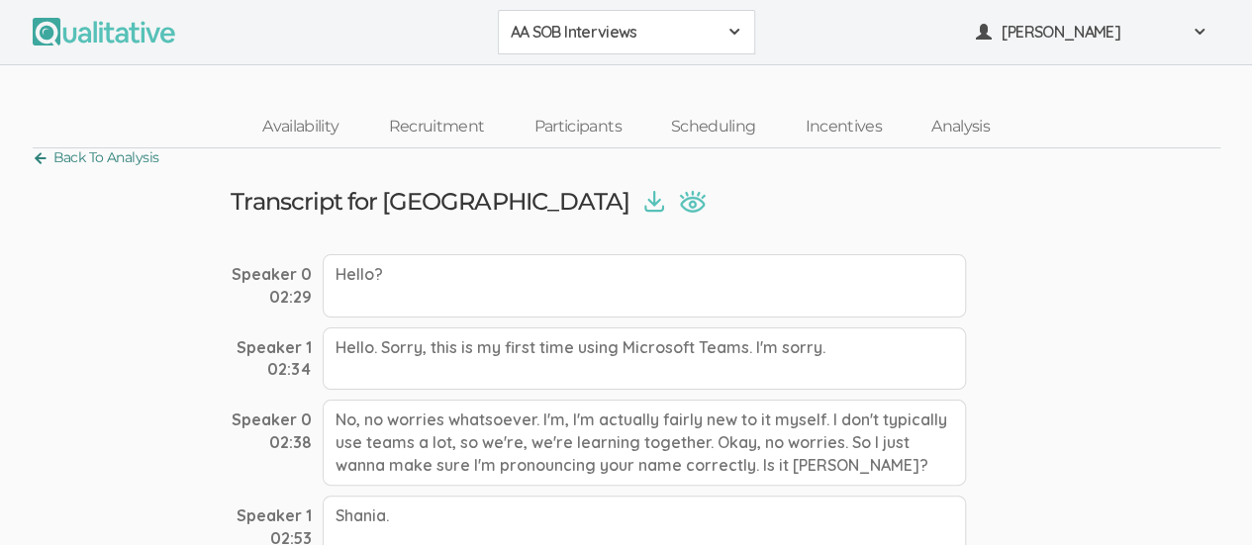
click at [45, 155] on link "Back To Analysis" at bounding box center [96, 157] width 127 height 27
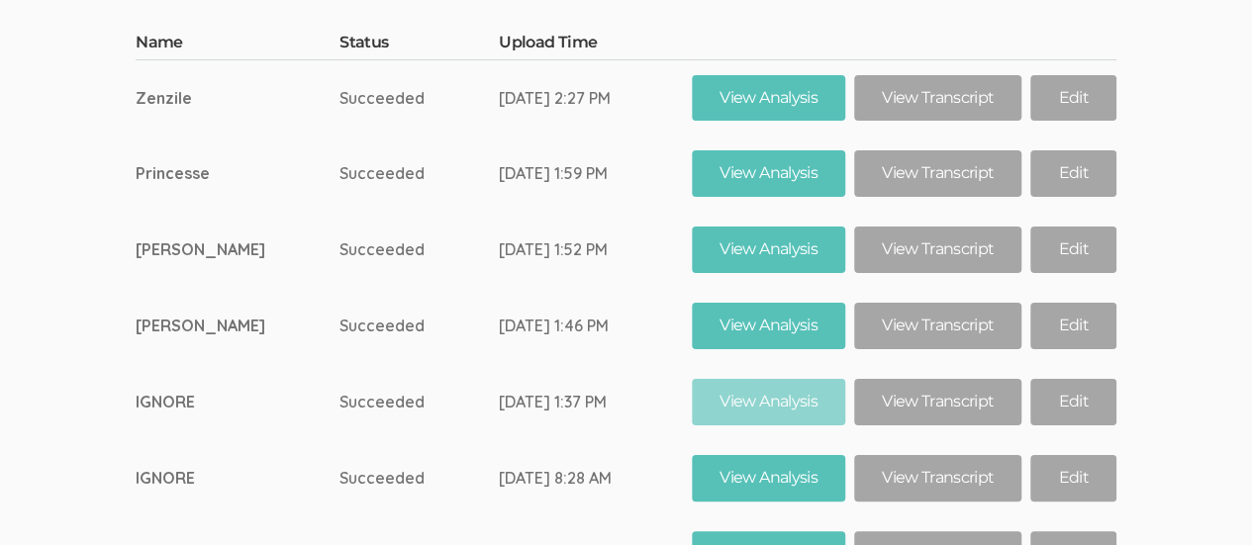
scroll to position [11217, 0]
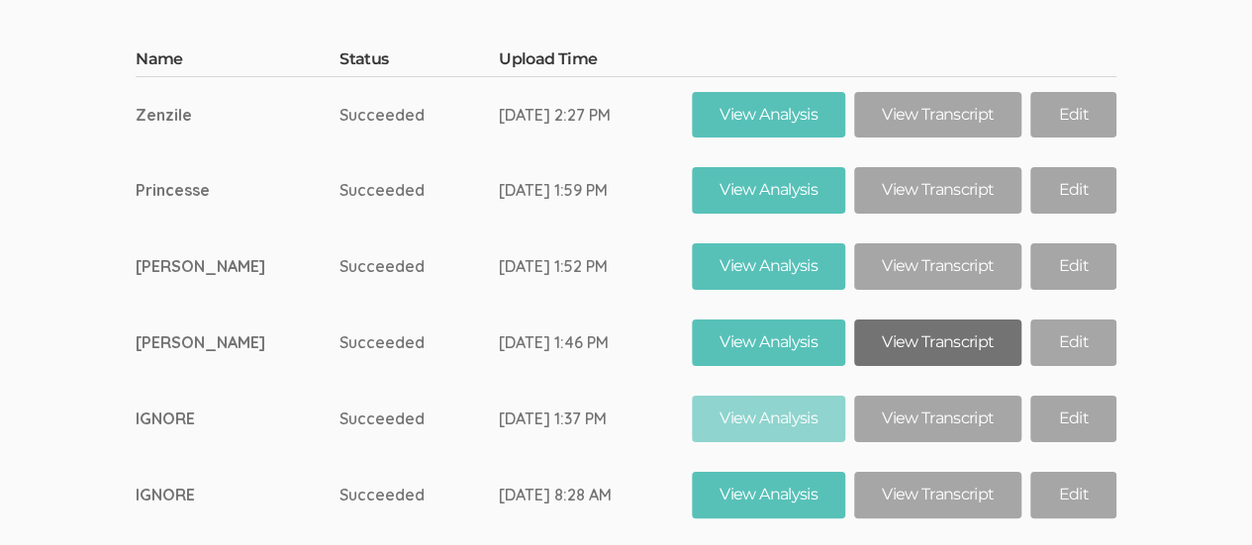
click at [948, 320] on link "View Transcript" at bounding box center [937, 343] width 167 height 47
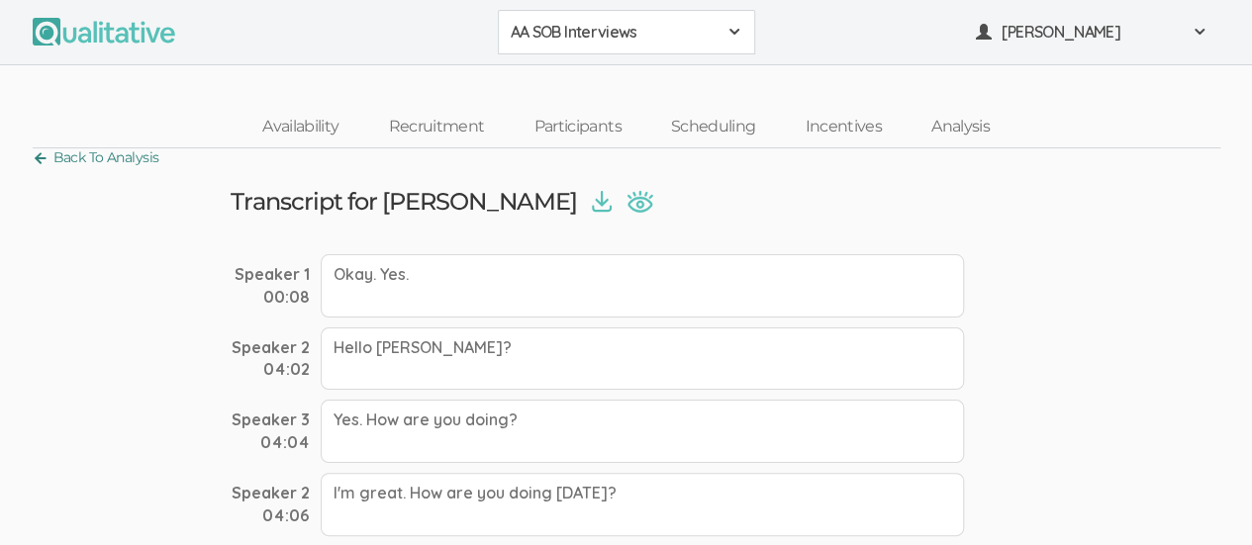
click at [36, 158] on link "Back To Analysis" at bounding box center [96, 157] width 127 height 27
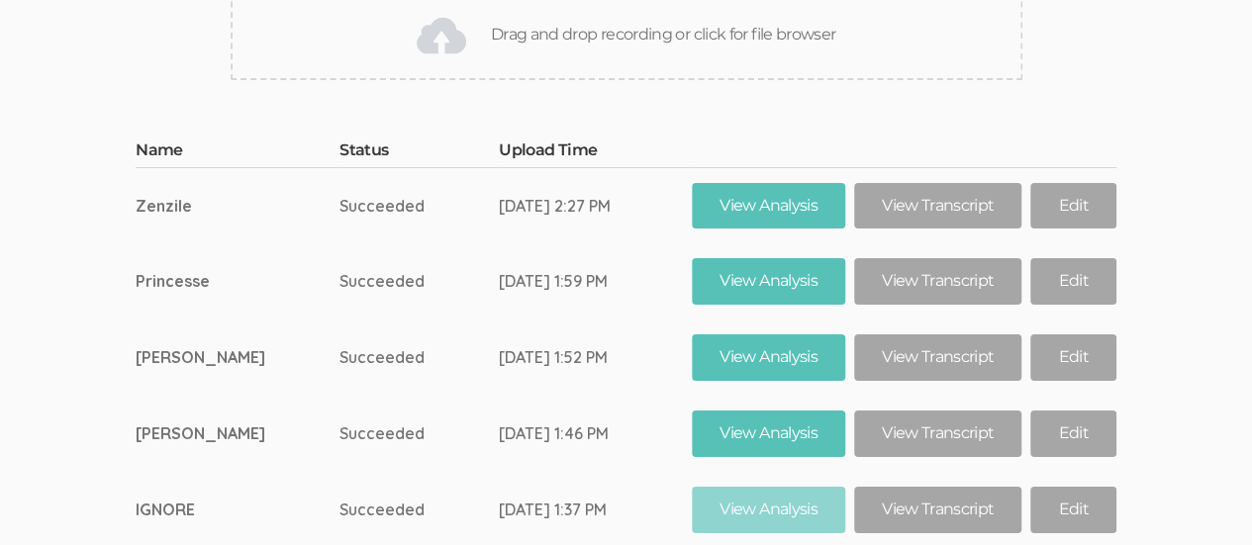
scroll to position [11094, 0]
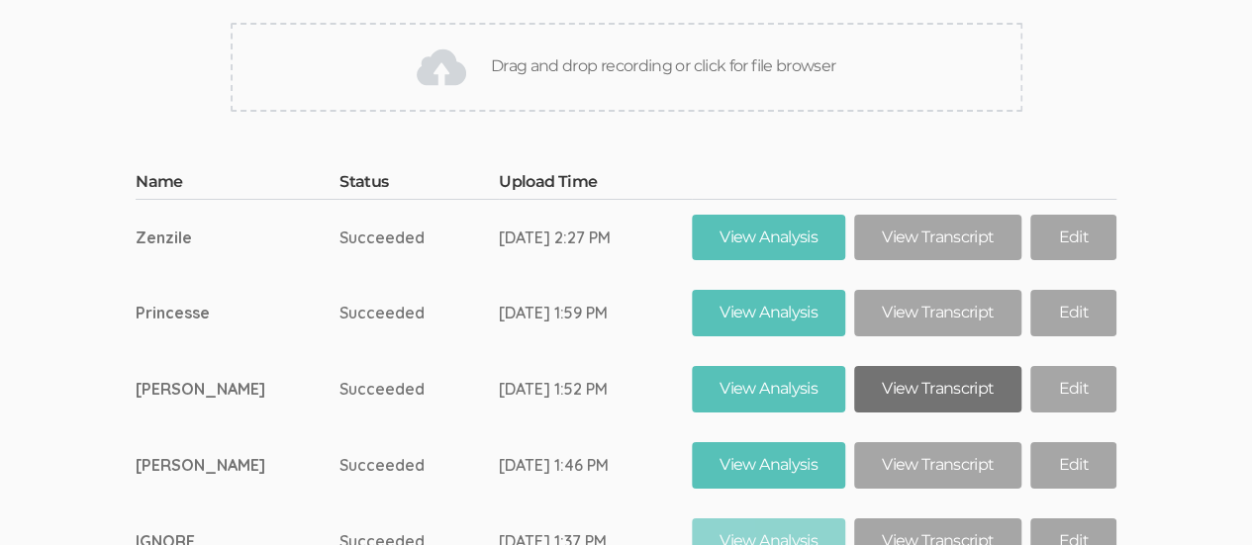
click at [897, 366] on link "View Transcript" at bounding box center [937, 389] width 167 height 47
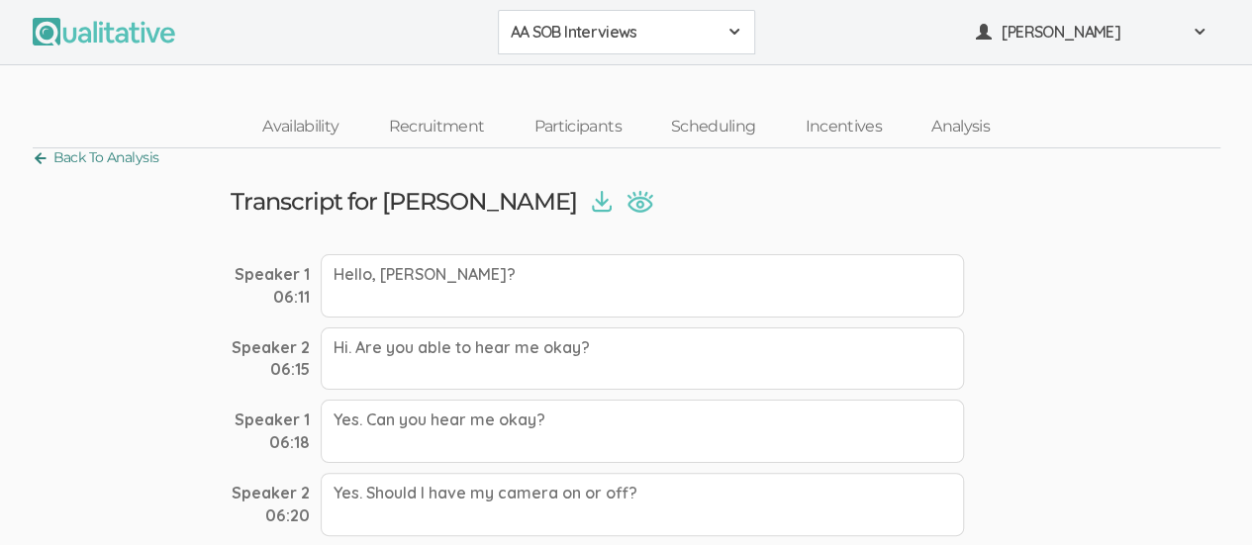
click at [42, 159] on link "Back To Analysis" at bounding box center [96, 157] width 127 height 27
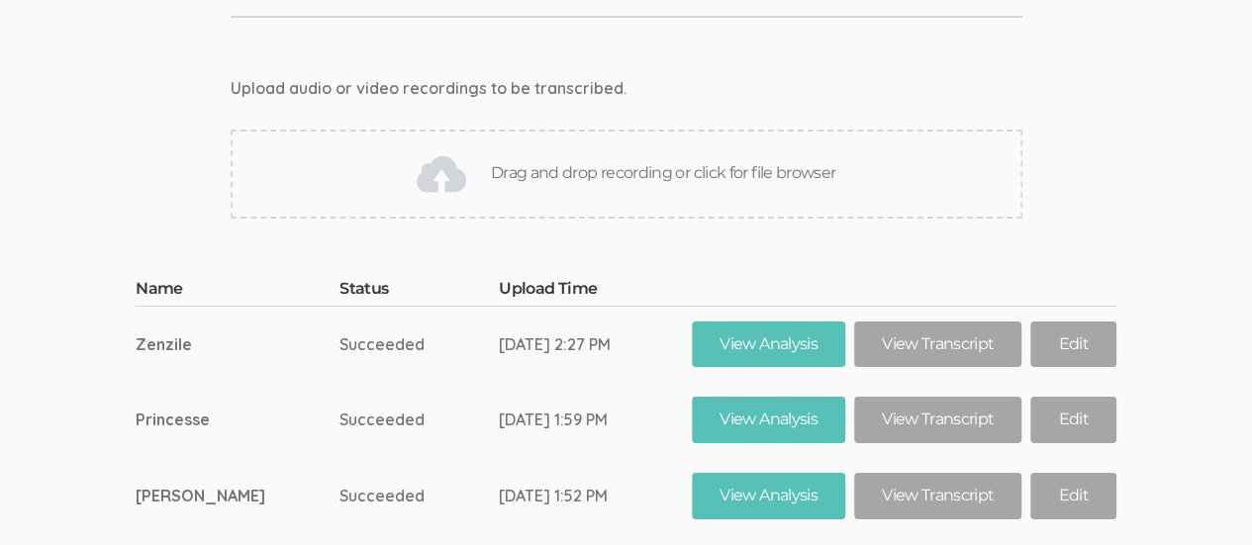
scroll to position [10997, 0]
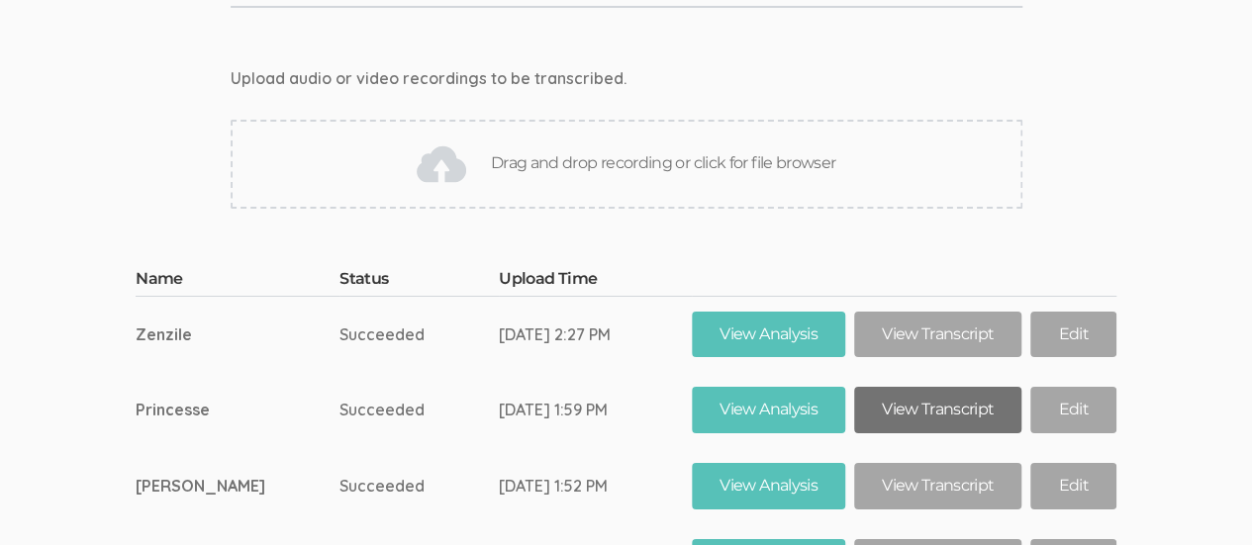
click at [901, 387] on link "View Transcript" at bounding box center [937, 410] width 167 height 47
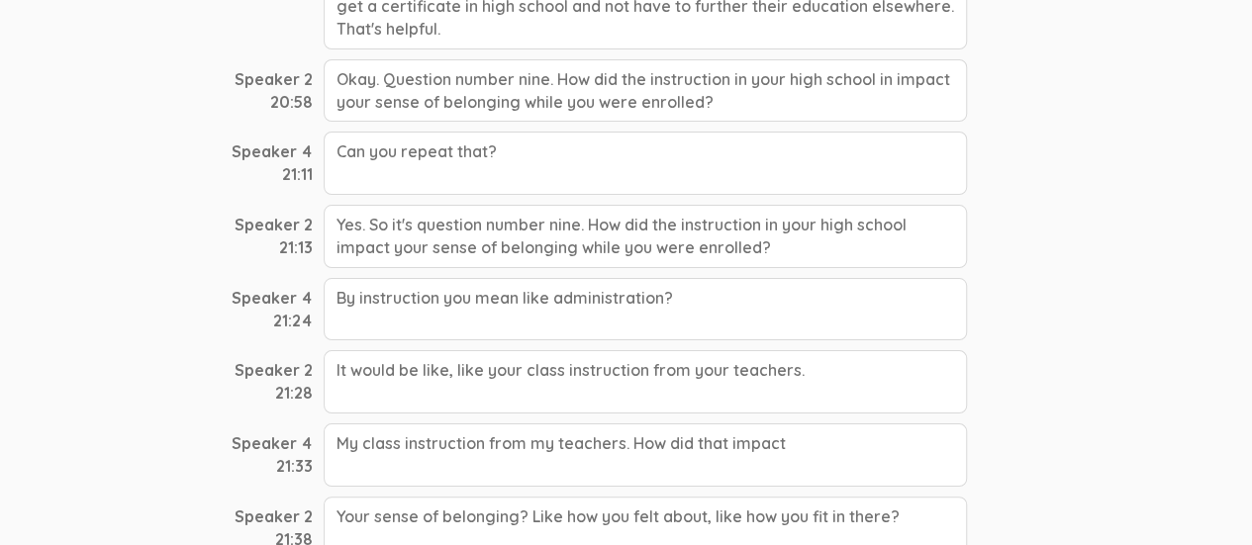
scroll to position [3723, 0]
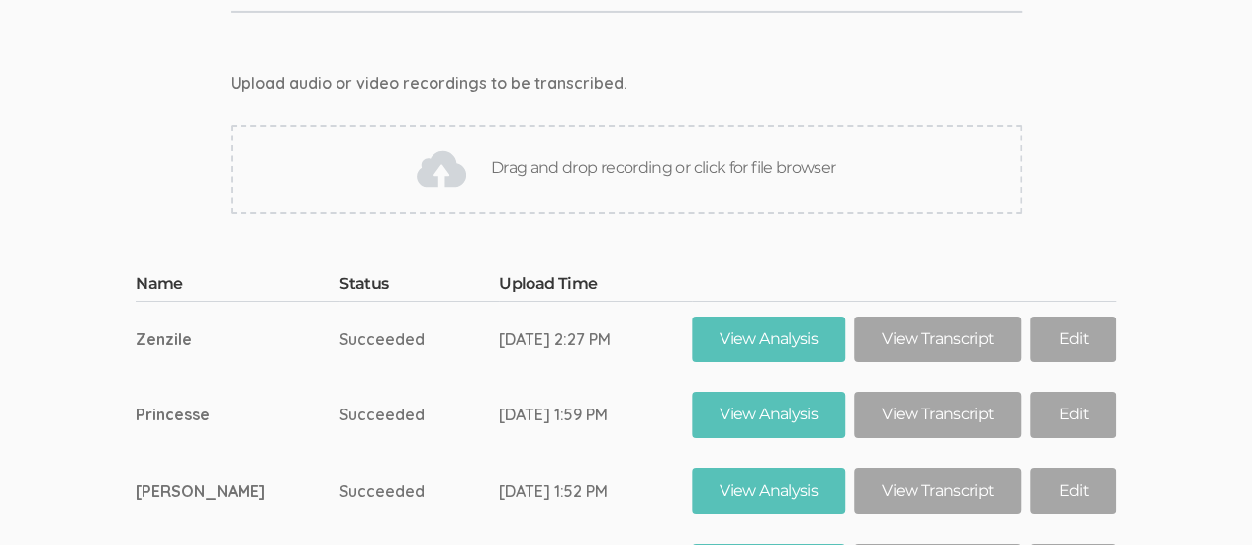
scroll to position [10967, 0]
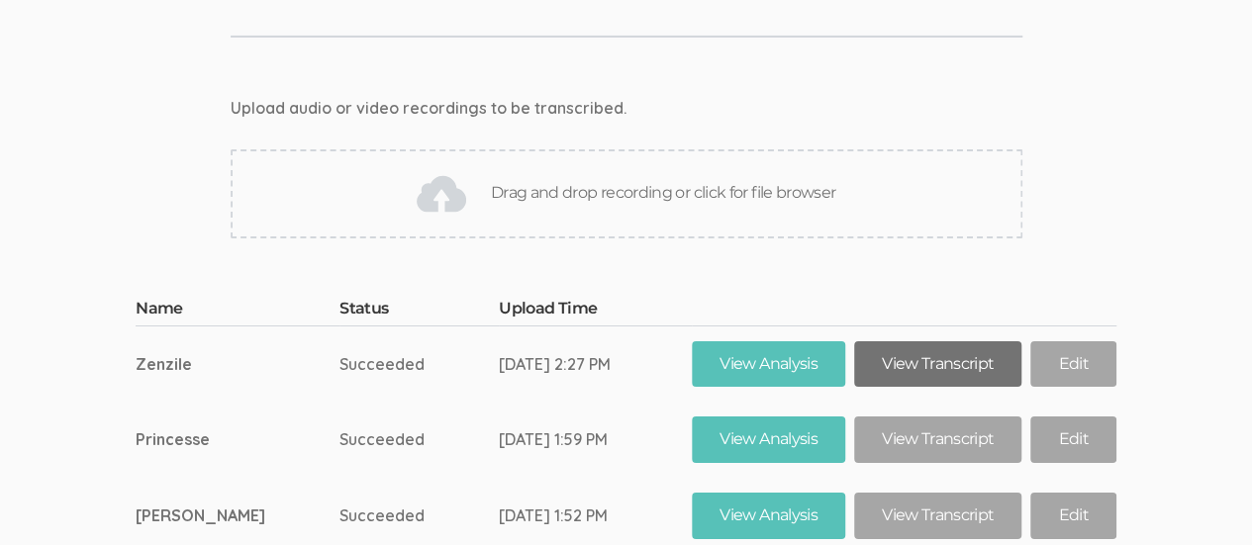
click at [922, 341] on link "View Transcript" at bounding box center [937, 364] width 167 height 47
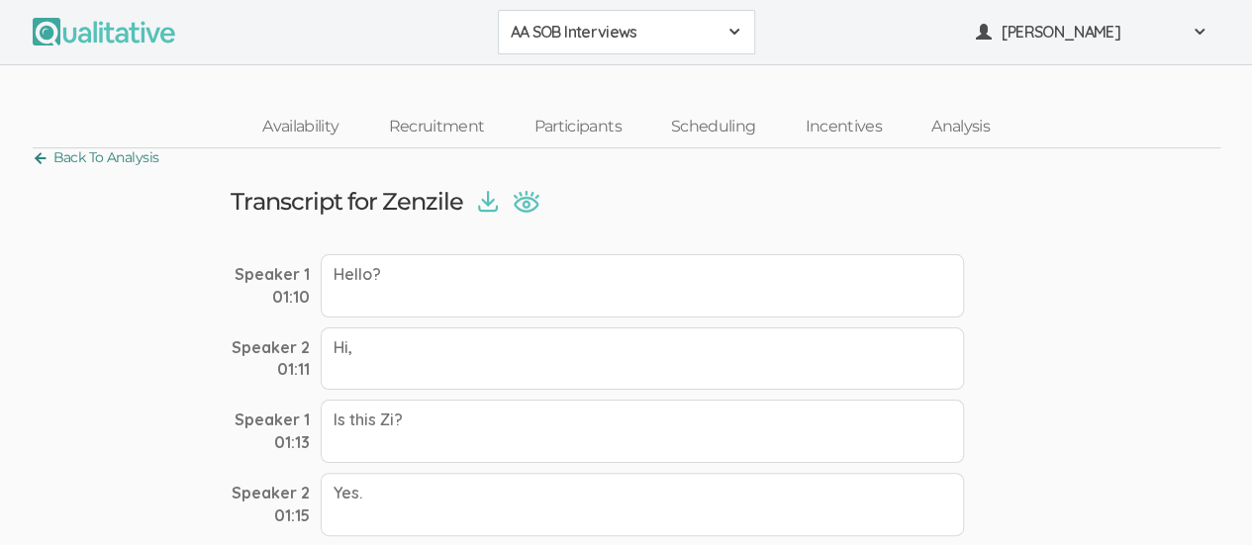
click at [37, 155] on link "Back To Analysis" at bounding box center [96, 157] width 127 height 27
